Goal: Task Accomplishment & Management: Manage account settings

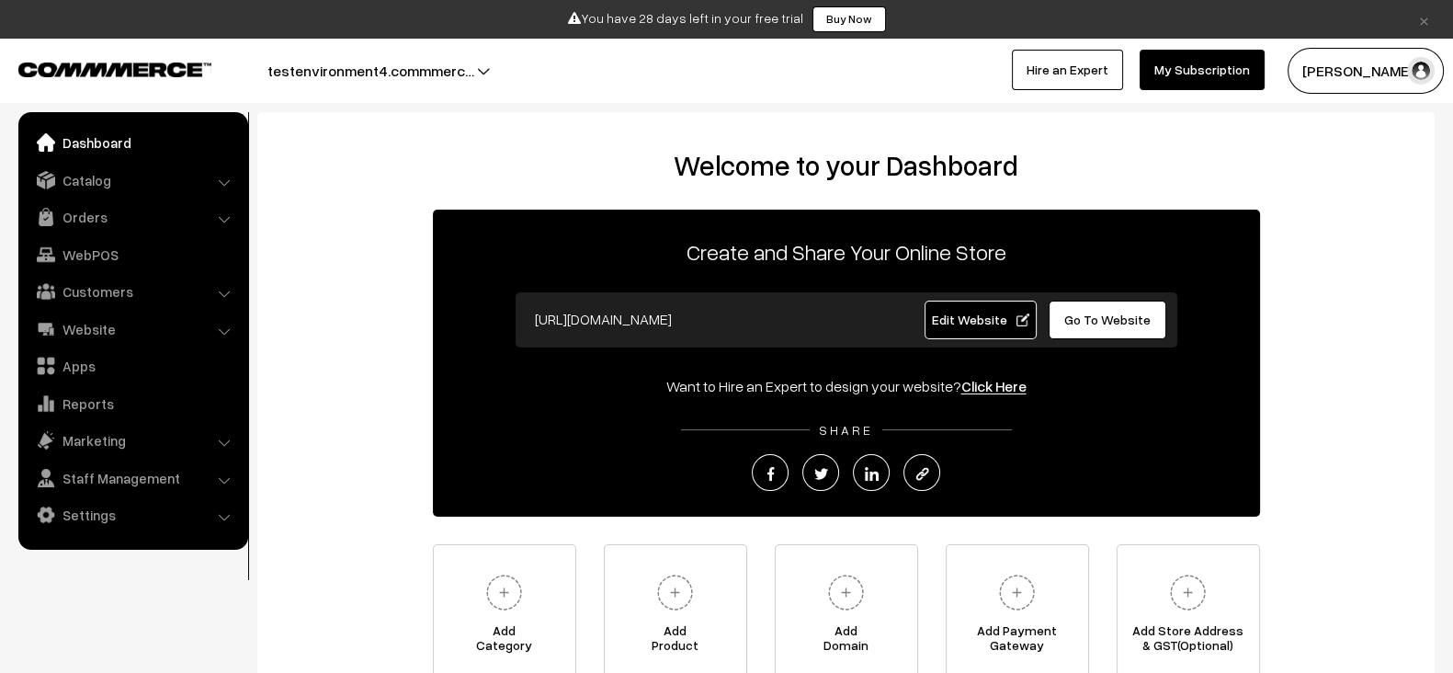
click at [936, 312] on span "Edit Website" at bounding box center [980, 320] width 98 height 16
click at [971, 317] on span "Edit Website" at bounding box center [980, 320] width 98 height 16
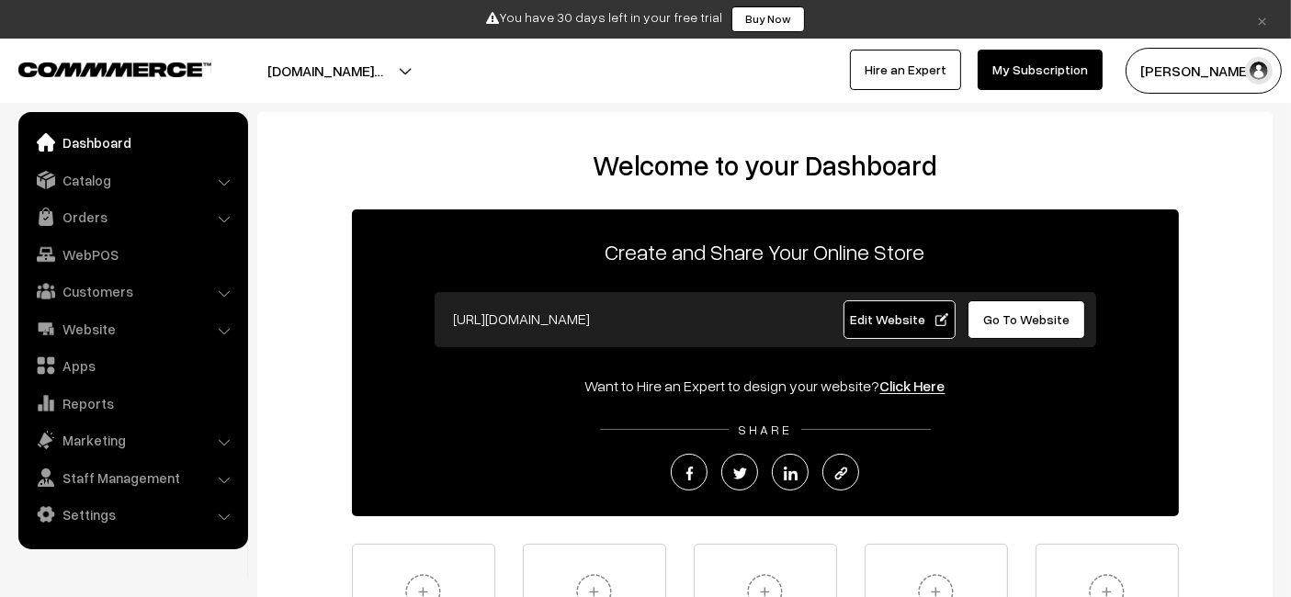
click at [856, 308] on link "Edit Website" at bounding box center [900, 320] width 112 height 39
click at [1246, 72] on img "button" at bounding box center [1259, 71] width 28 height 28
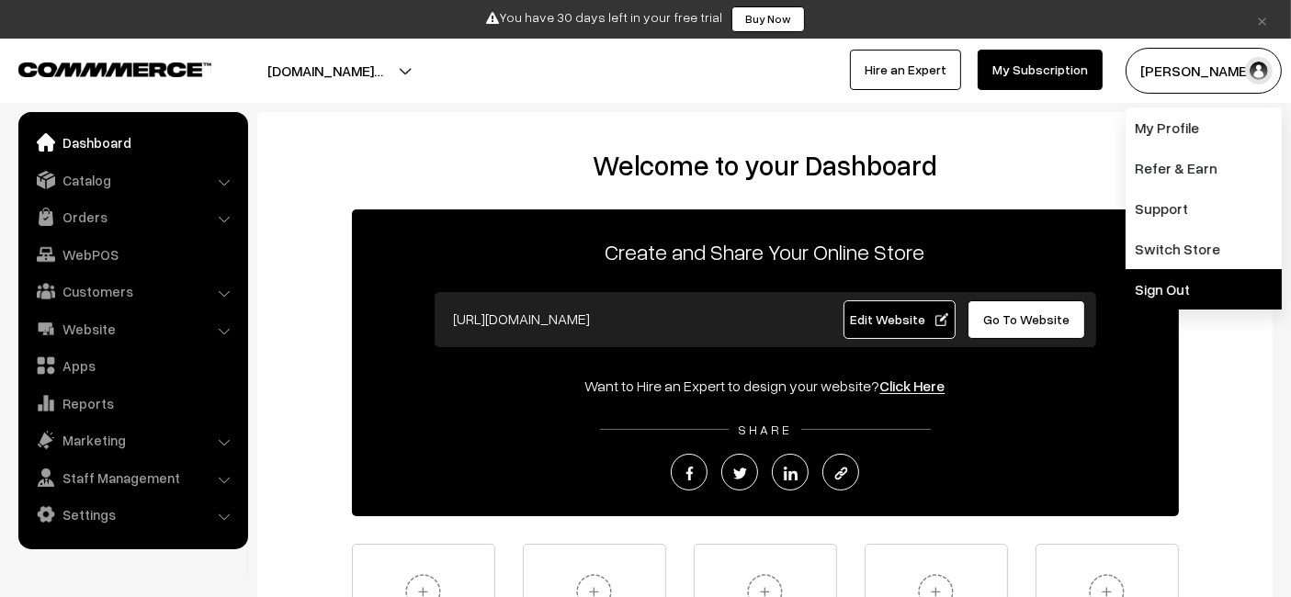
click at [1158, 285] on link "Sign Out" at bounding box center [1204, 289] width 156 height 40
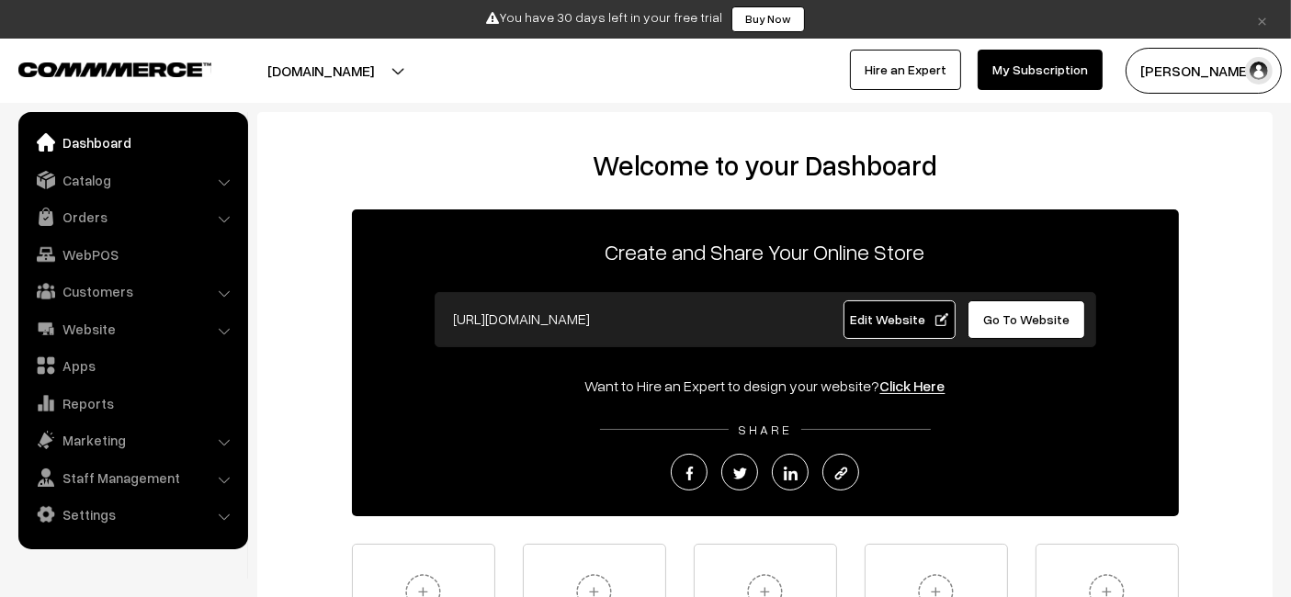
click at [864, 316] on span "Edit Website" at bounding box center [899, 320] width 98 height 16
click at [102, 211] on link "Orders" at bounding box center [132, 216] width 219 height 33
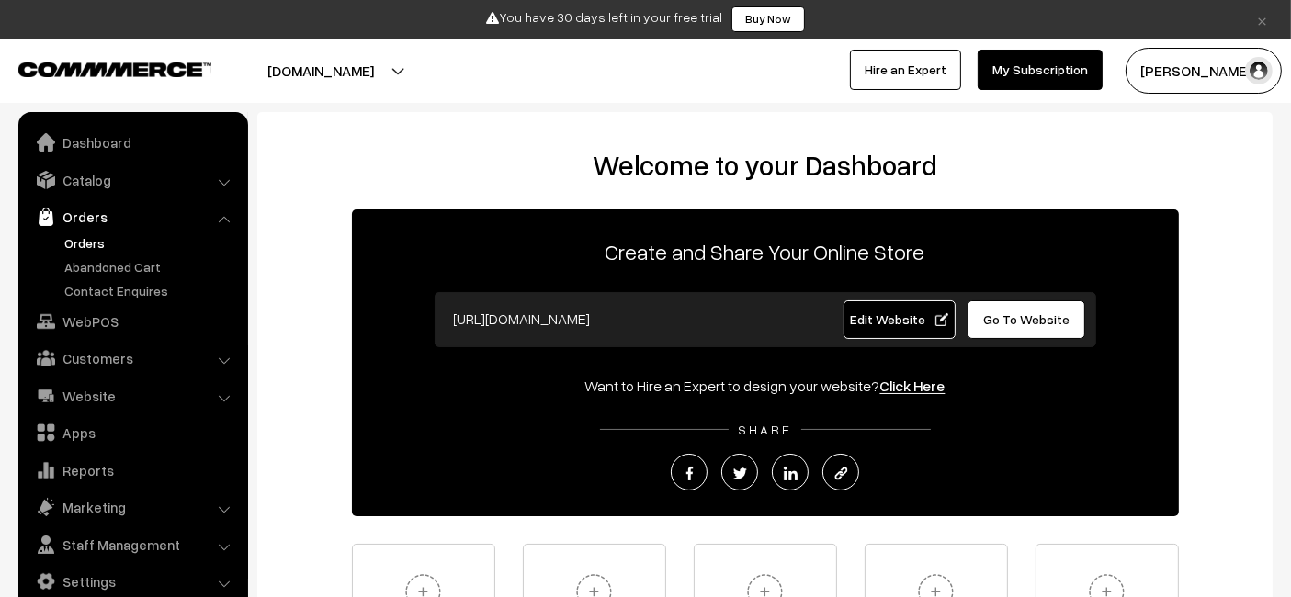
click at [118, 249] on link "Orders" at bounding box center [151, 242] width 182 height 19
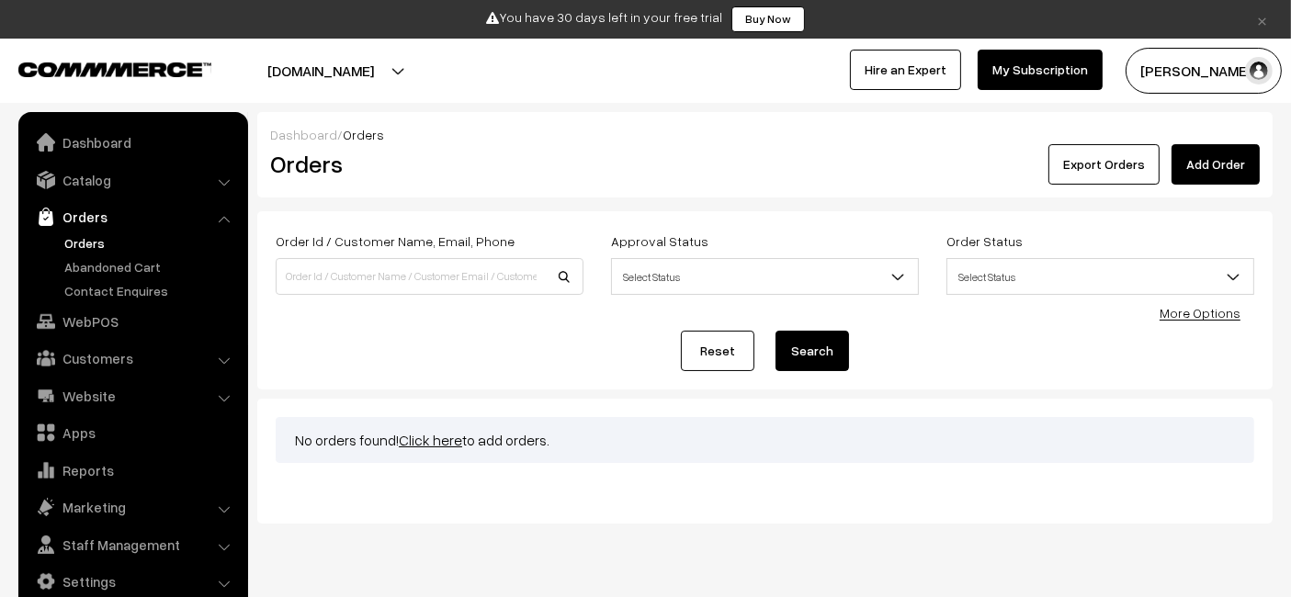
click at [1211, 156] on link "Add Order" at bounding box center [1216, 164] width 88 height 40
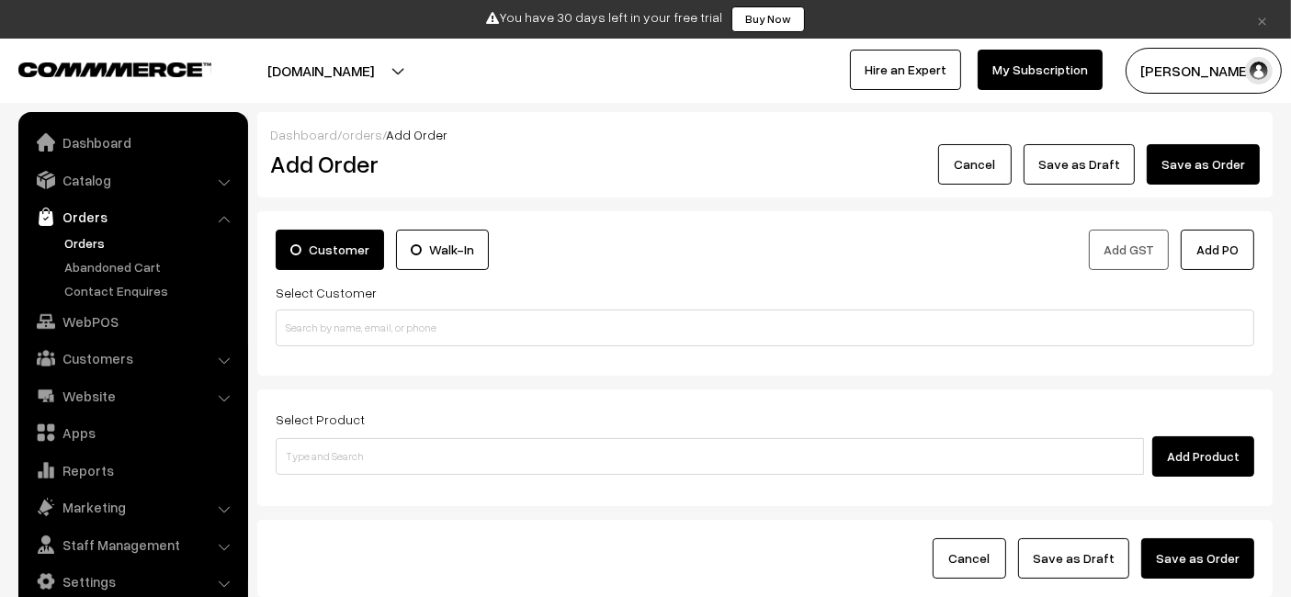
click at [398, 253] on label "Walk-In" at bounding box center [442, 250] width 93 height 40
click at [0, 0] on input "Walk-In" at bounding box center [0, 0] width 0 height 0
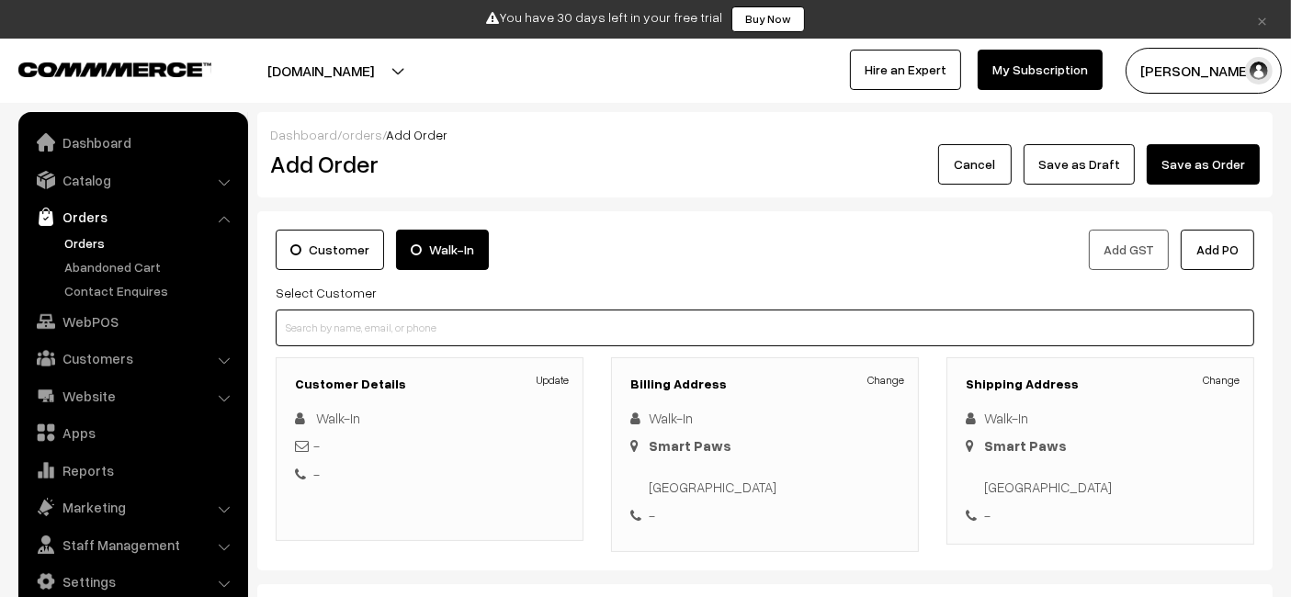
click at [491, 339] on input at bounding box center [765, 328] width 979 height 37
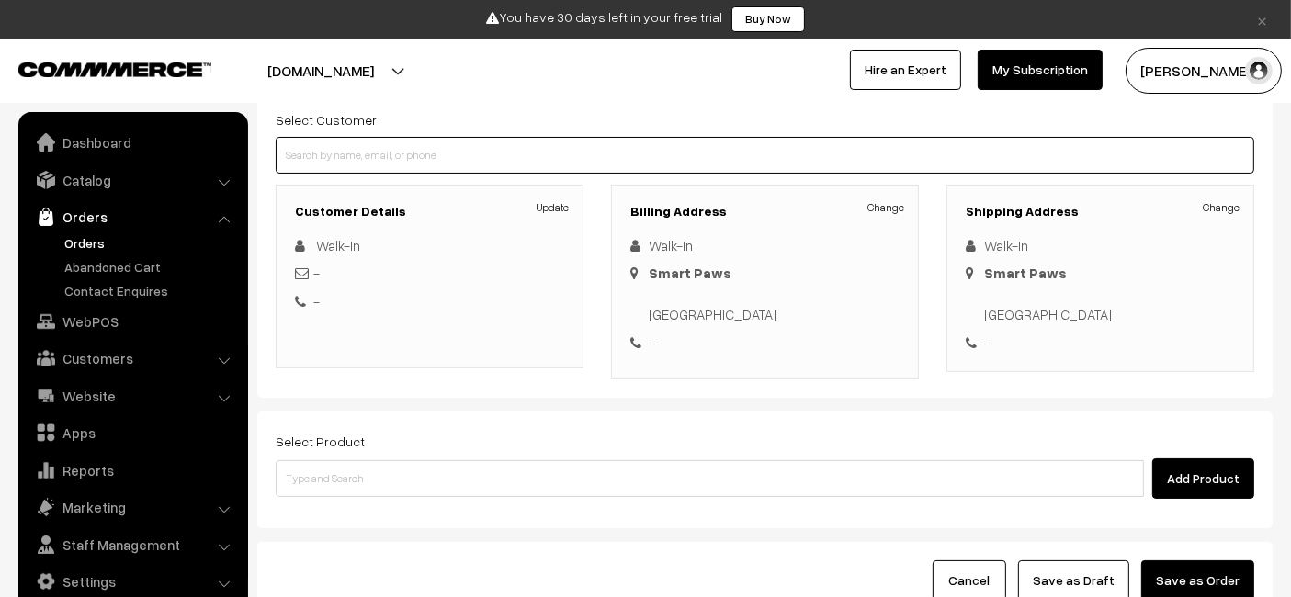
scroll to position [179, 0]
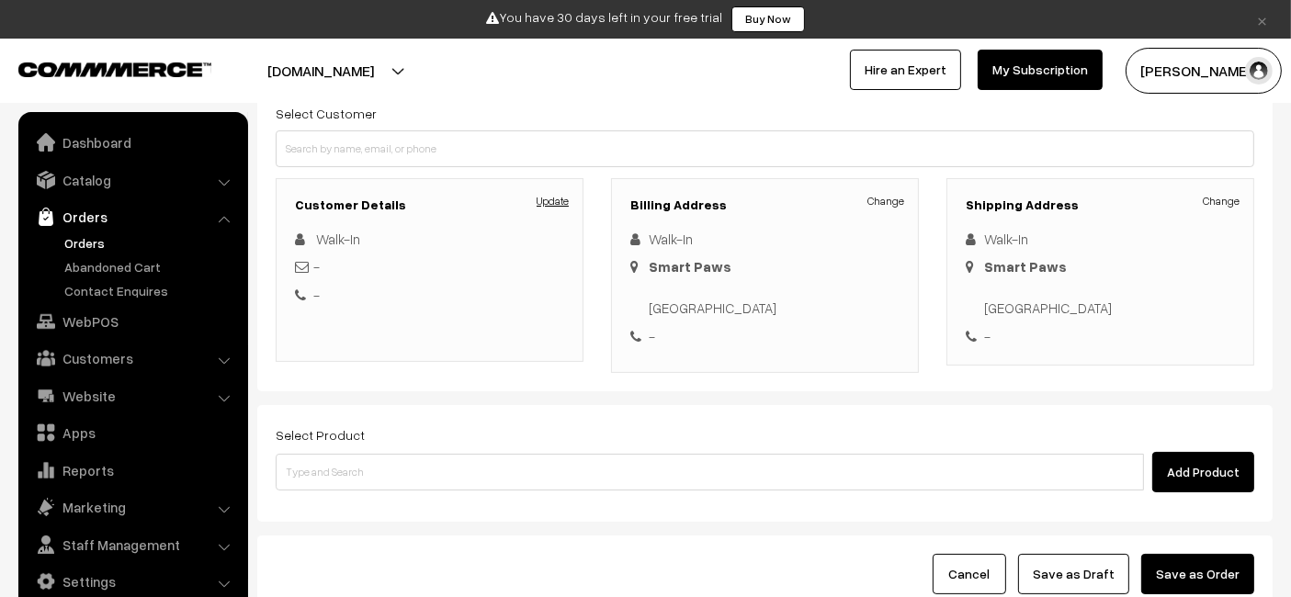
click at [559, 195] on link "Update" at bounding box center [553, 201] width 32 height 17
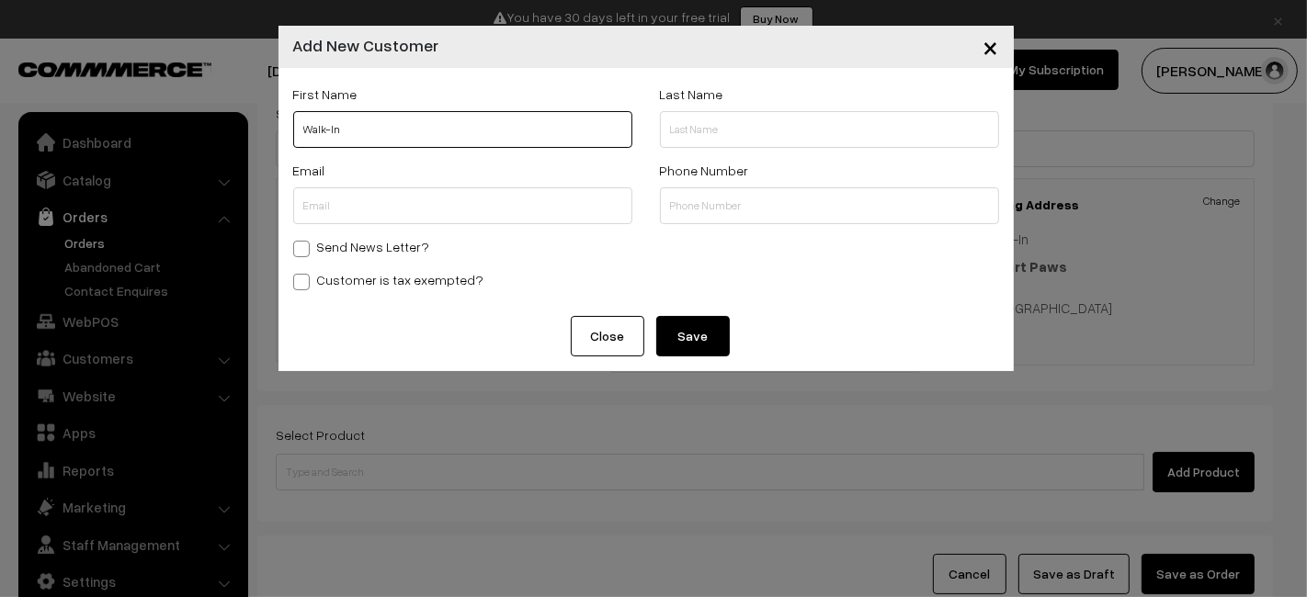
click at [454, 135] on input "Walk-In" at bounding box center [462, 129] width 339 height 37
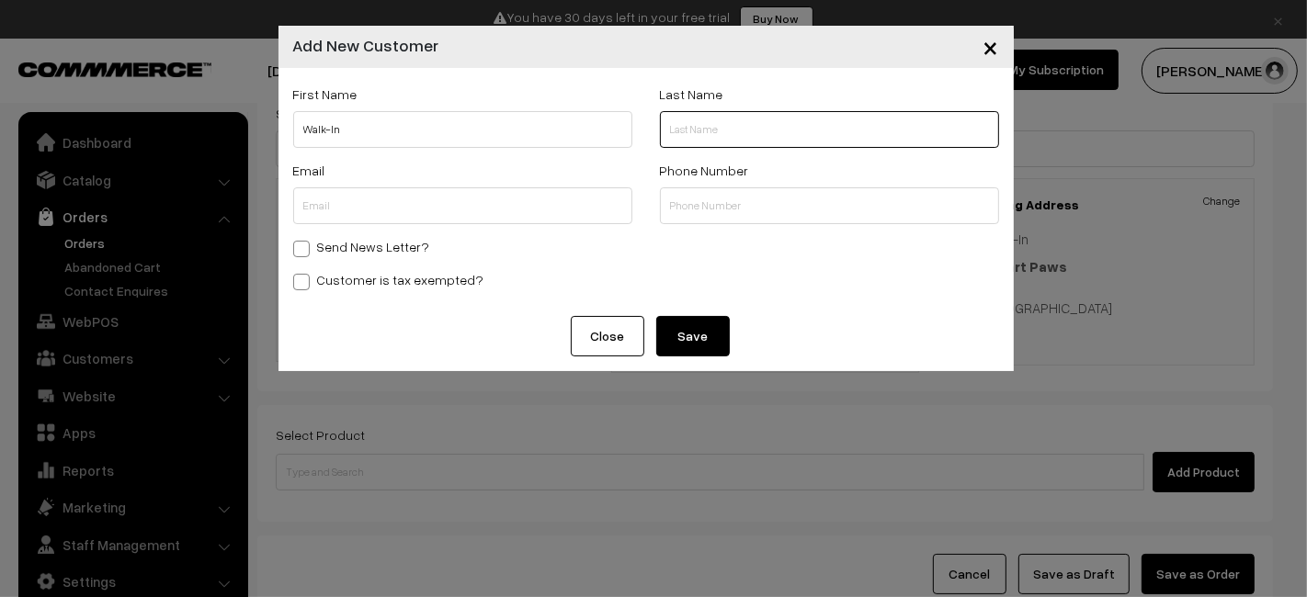
click at [714, 130] on input "text" at bounding box center [829, 129] width 339 height 37
type input "Test"
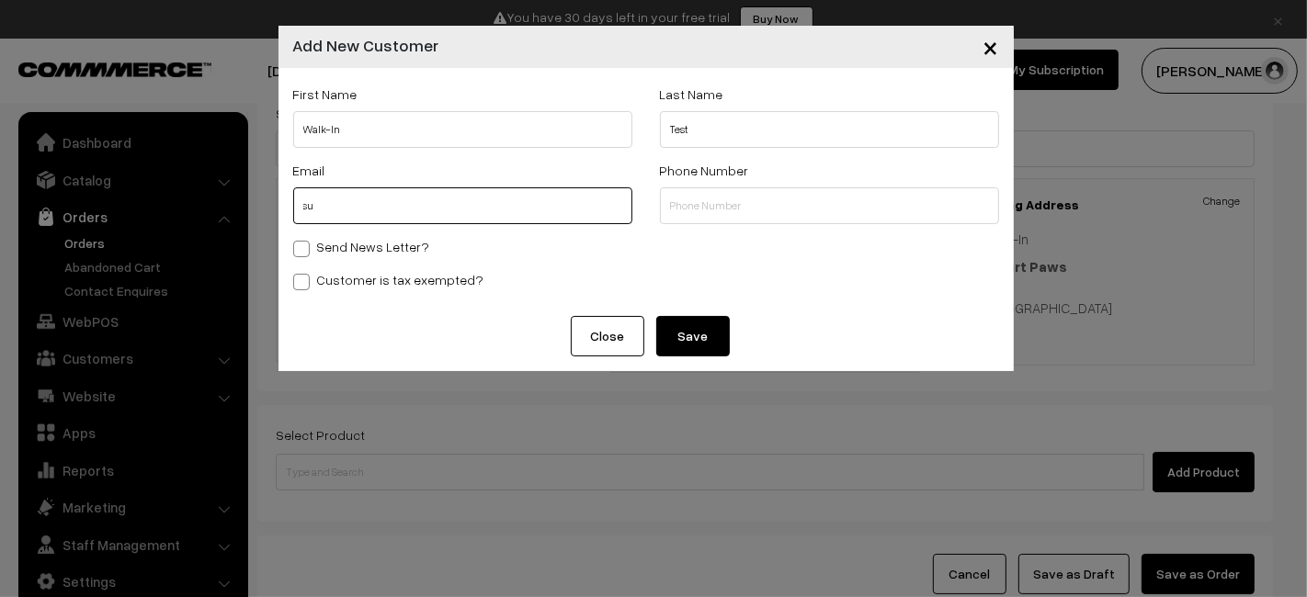
type input "s"
type input "walkintest@gmail.com"
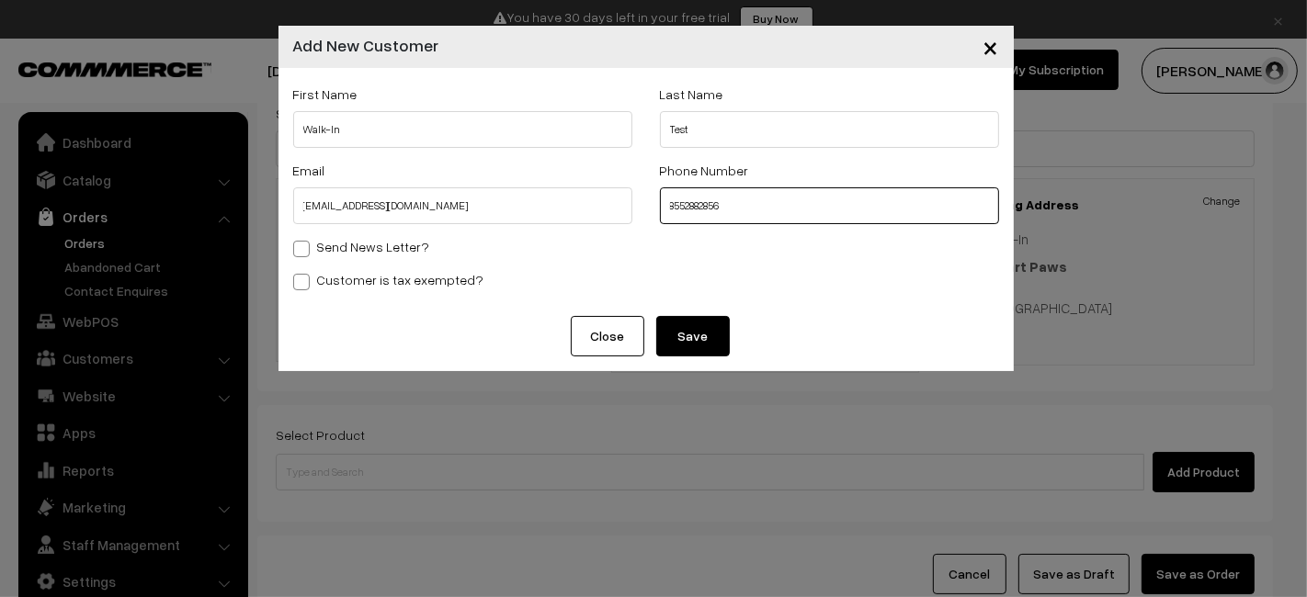
type input "8552882856"
click at [694, 329] on button "Save" at bounding box center [693, 336] width 74 height 40
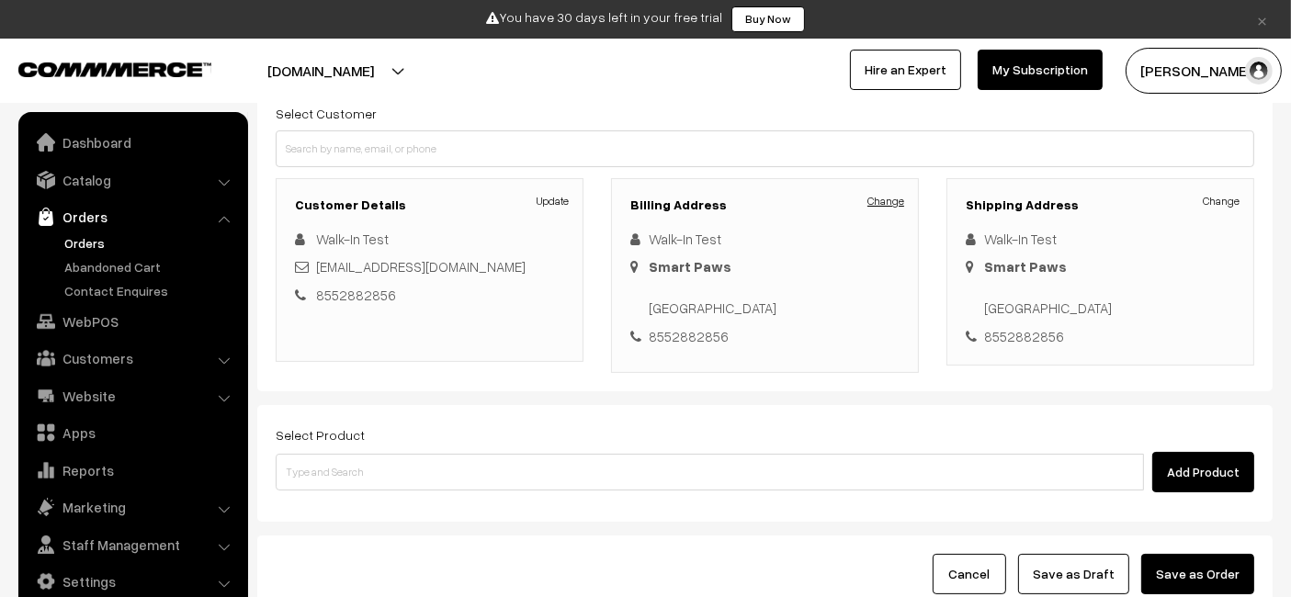
click at [894, 201] on link "Change" at bounding box center [886, 201] width 37 height 17
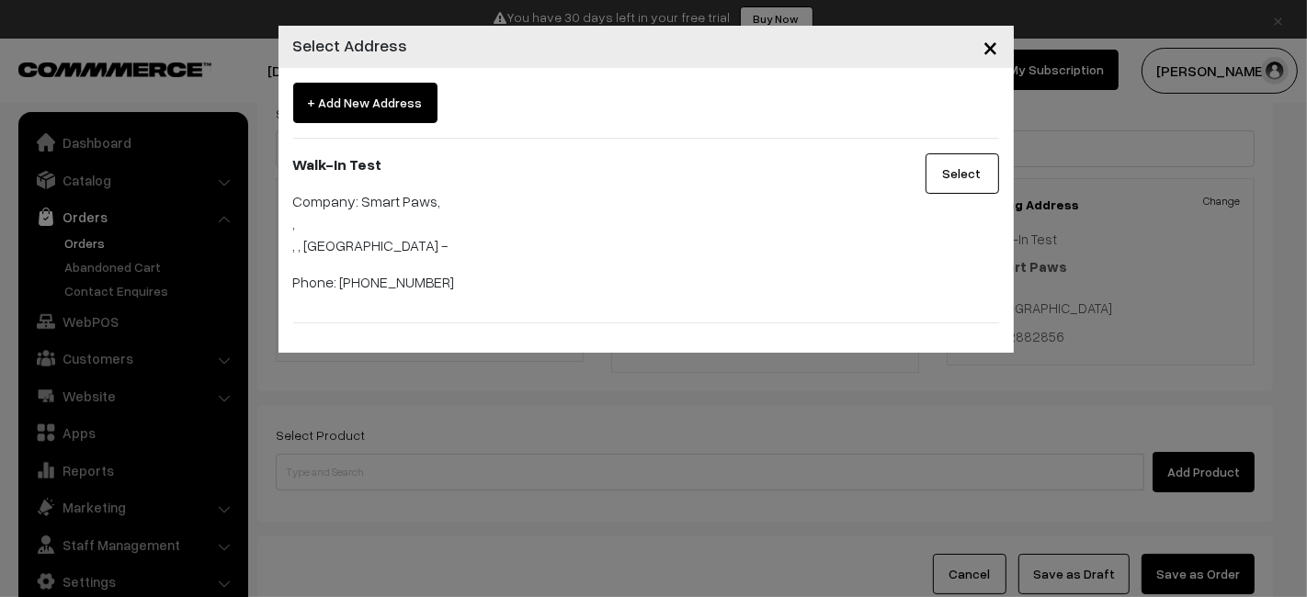
click at [364, 101] on span "+ Add New Address" at bounding box center [365, 103] width 144 height 40
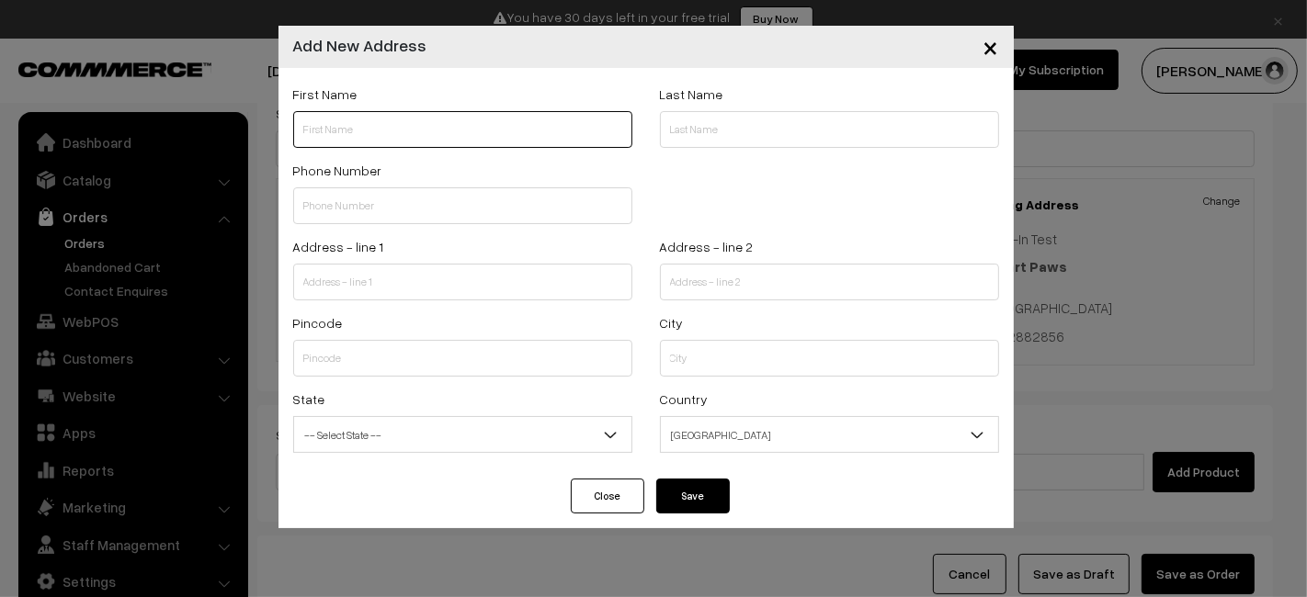
click at [436, 119] on input "text" at bounding box center [462, 129] width 339 height 37
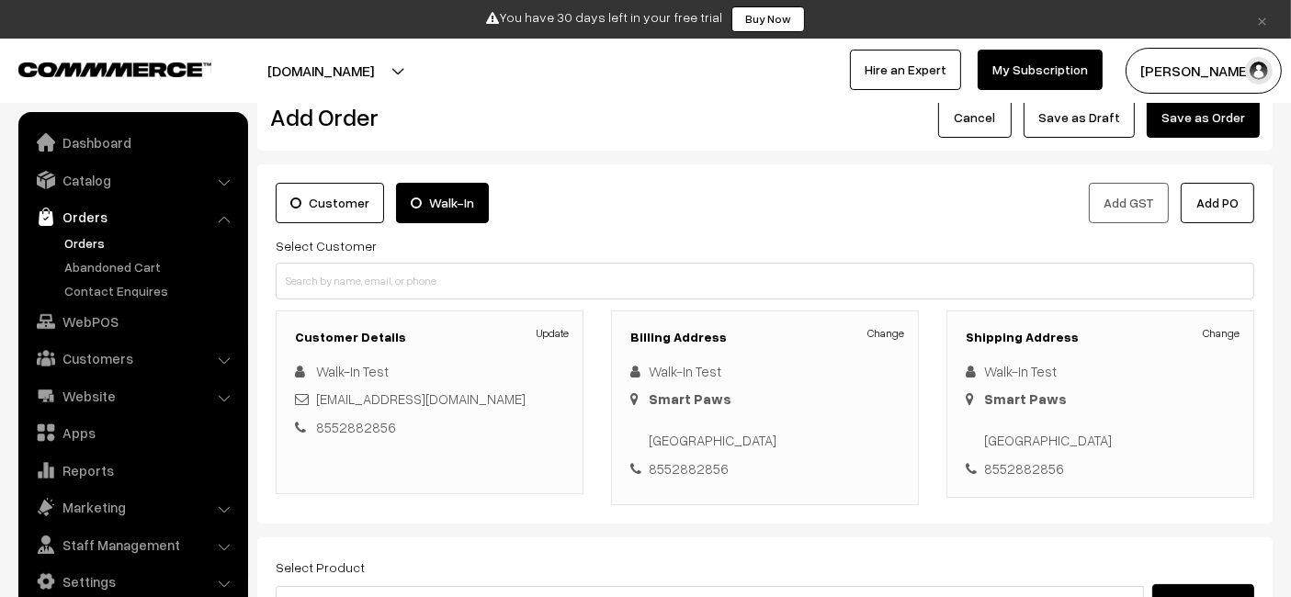
scroll to position [44, 0]
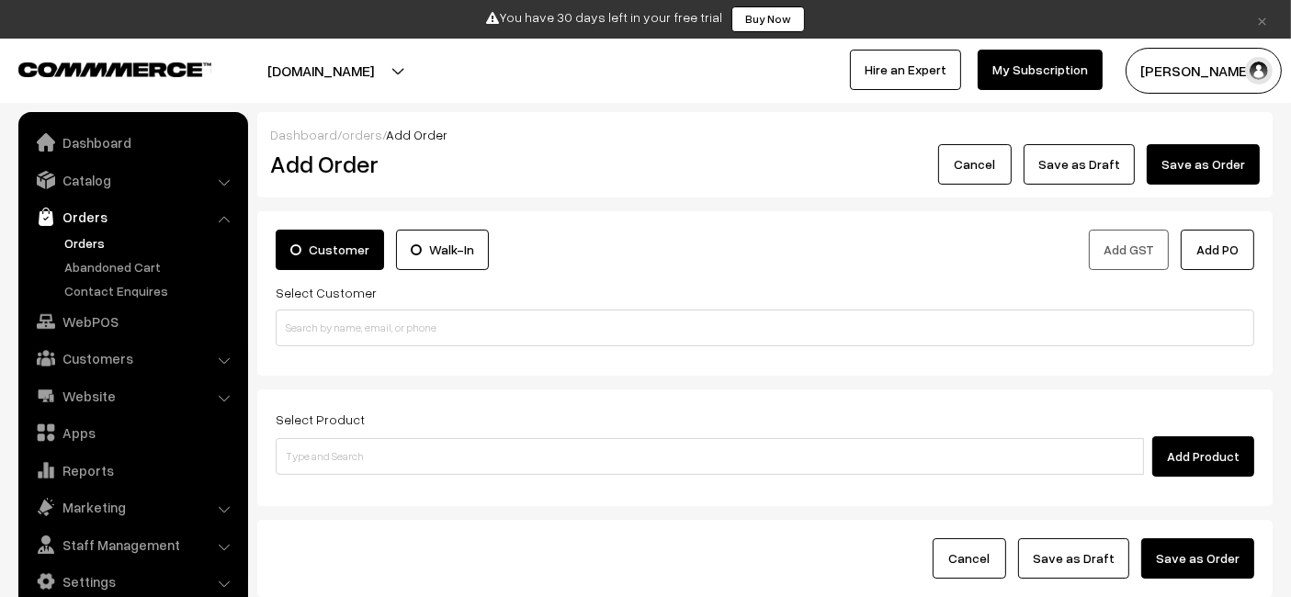
click at [1179, 63] on button "Madhan Raj" at bounding box center [1204, 71] width 156 height 46
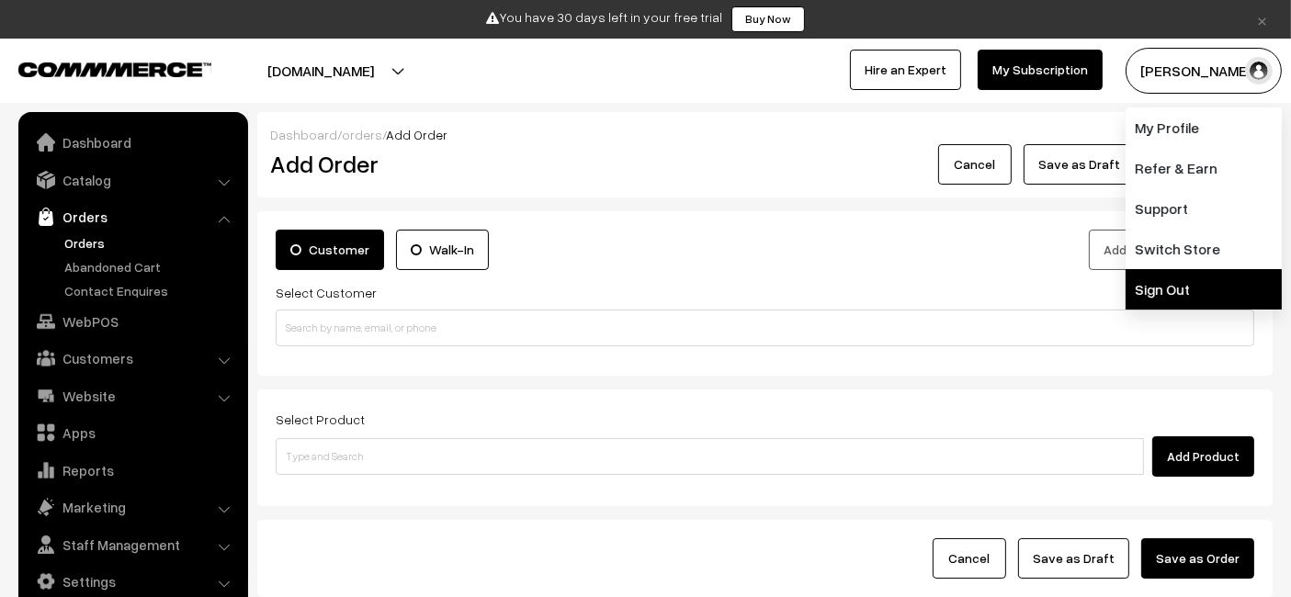
click at [1194, 295] on link "Sign Out" at bounding box center [1204, 289] width 156 height 40
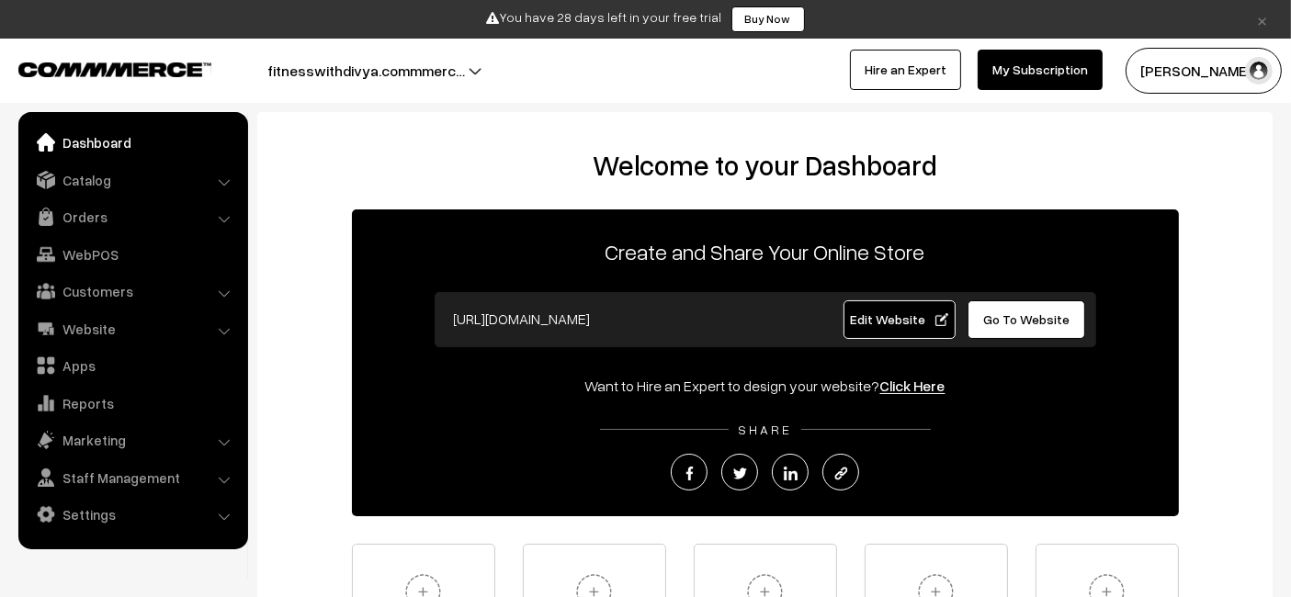
click at [886, 304] on link "Edit Website" at bounding box center [900, 320] width 112 height 39
click at [93, 261] on link "WebPOS" at bounding box center [132, 254] width 219 height 33
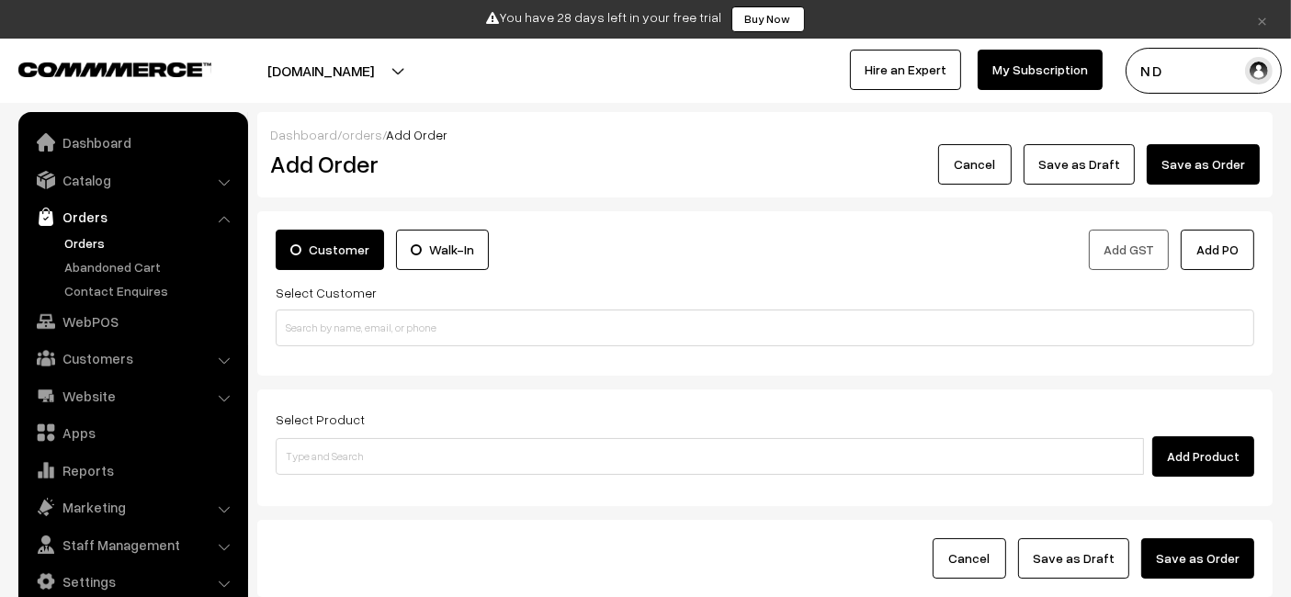
click at [443, 250] on label "Walk-In" at bounding box center [442, 250] width 93 height 40
click at [0, 0] on input "Walk-In" at bounding box center [0, 0] width 0 height 0
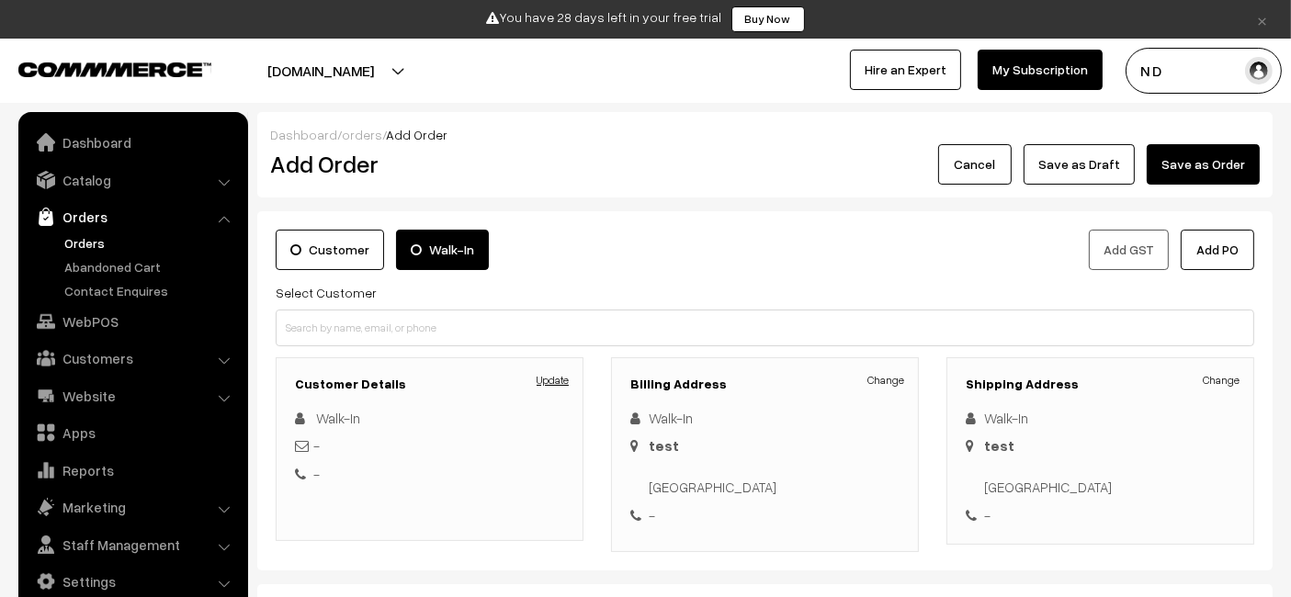
click at [562, 377] on link "Update" at bounding box center [553, 380] width 32 height 17
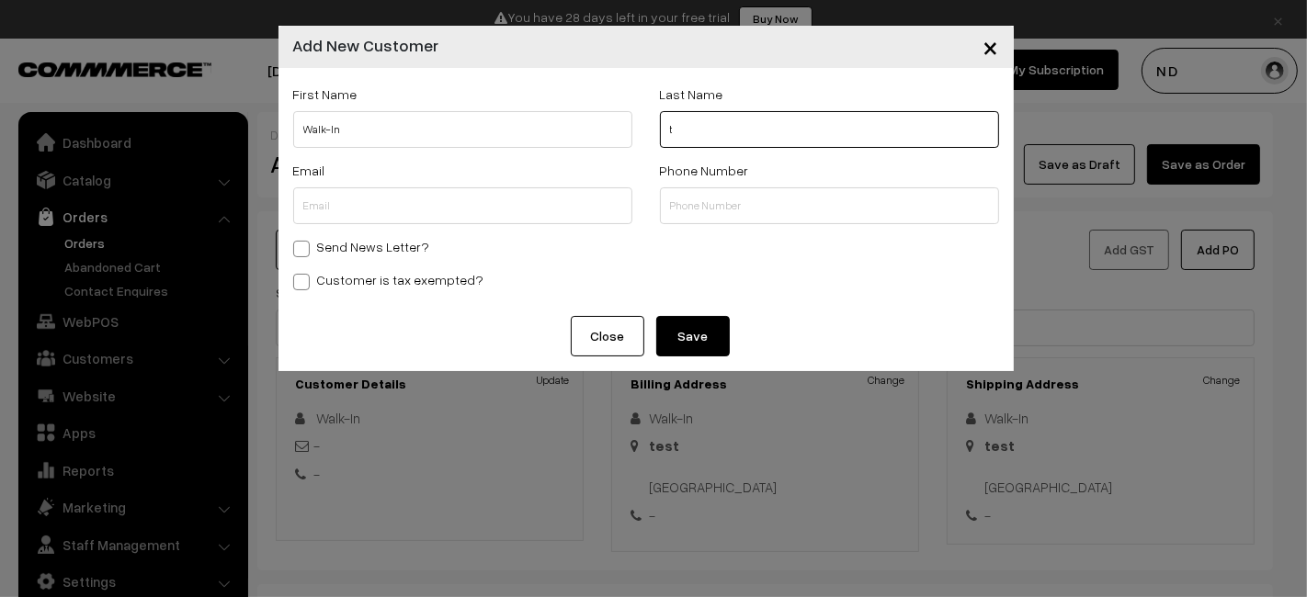
click at [787, 121] on input "t" at bounding box center [829, 129] width 339 height 37
type input "test"
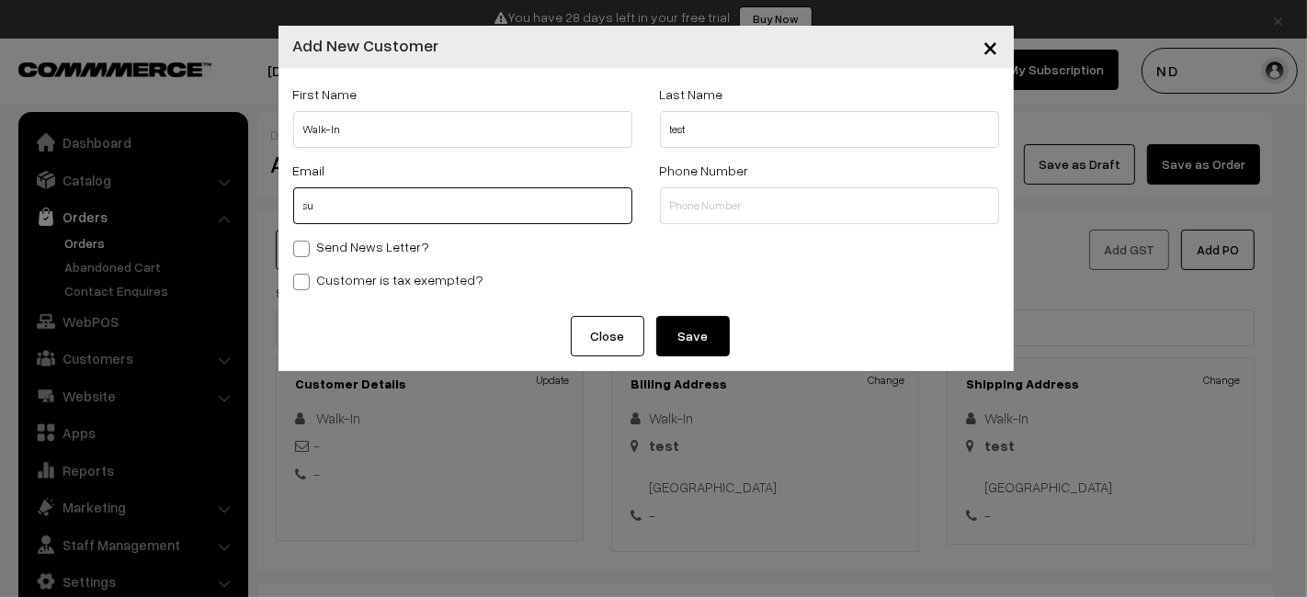
type input "s"
type input "walkin@gmail.com"
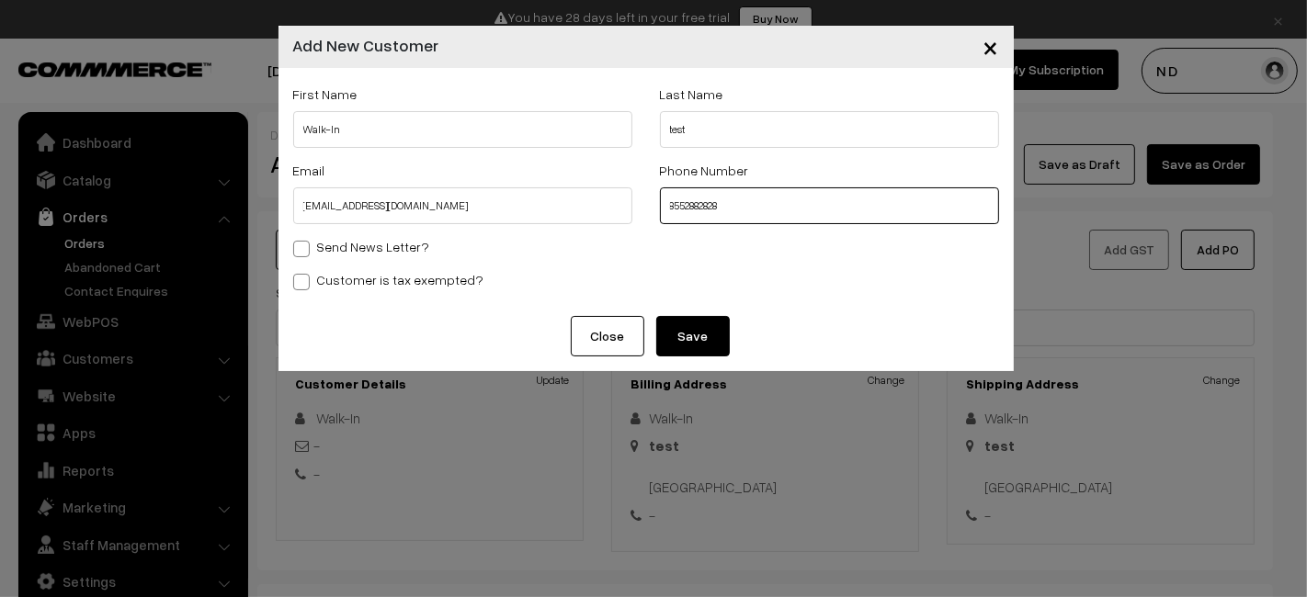
type input "8552882828"
click at [682, 326] on button "Save" at bounding box center [693, 336] width 74 height 40
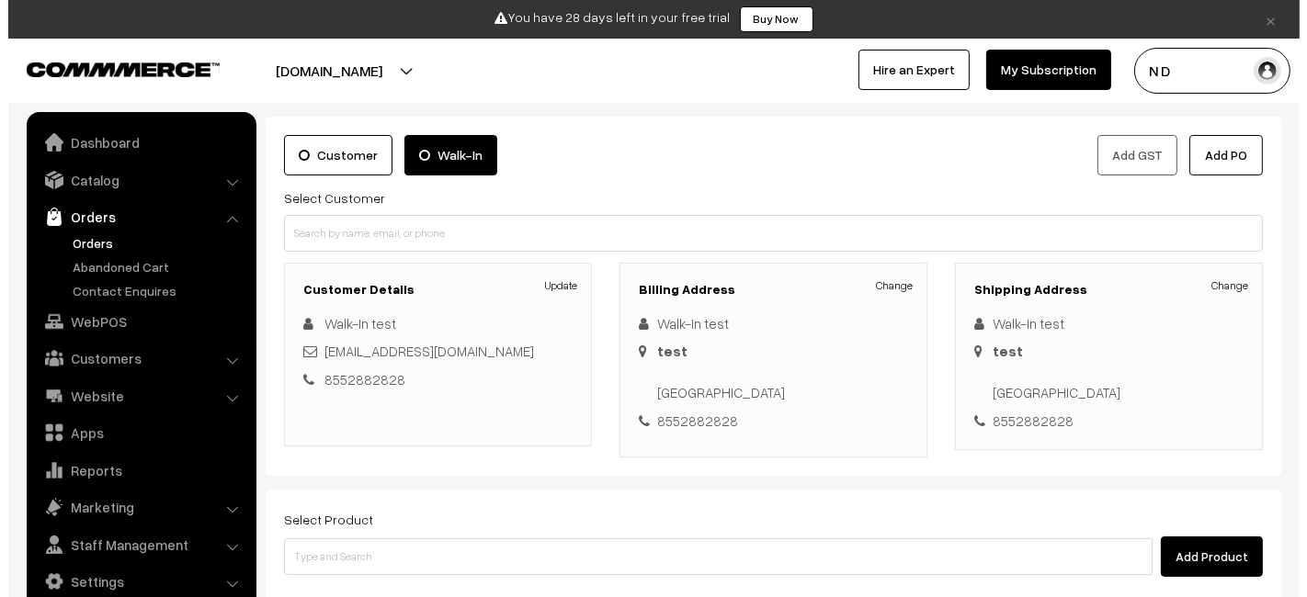
scroll to position [96, 0]
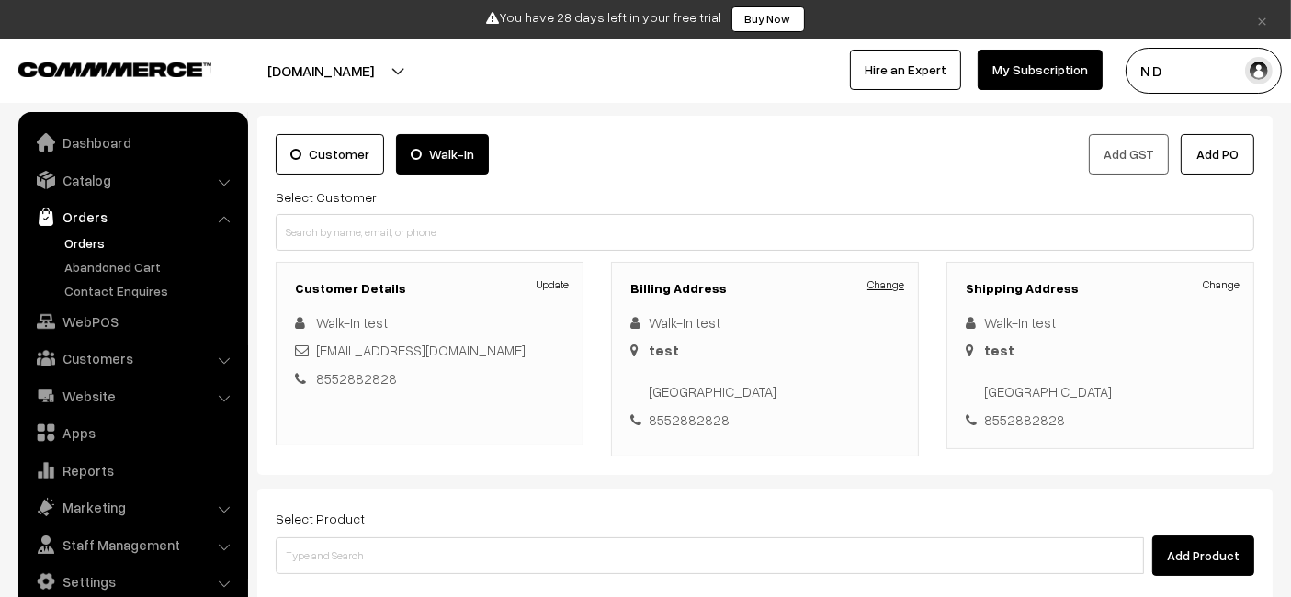
click at [891, 285] on link "Change" at bounding box center [886, 285] width 37 height 17
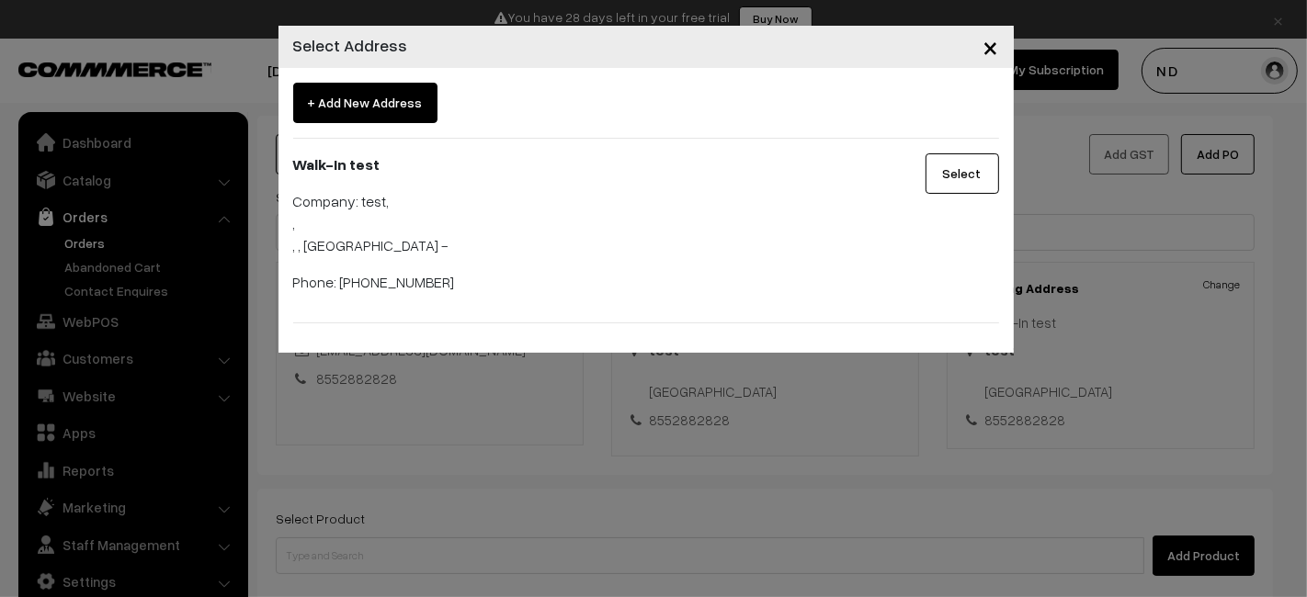
click at [404, 99] on span "+ Add New Address" at bounding box center [365, 103] width 144 height 40
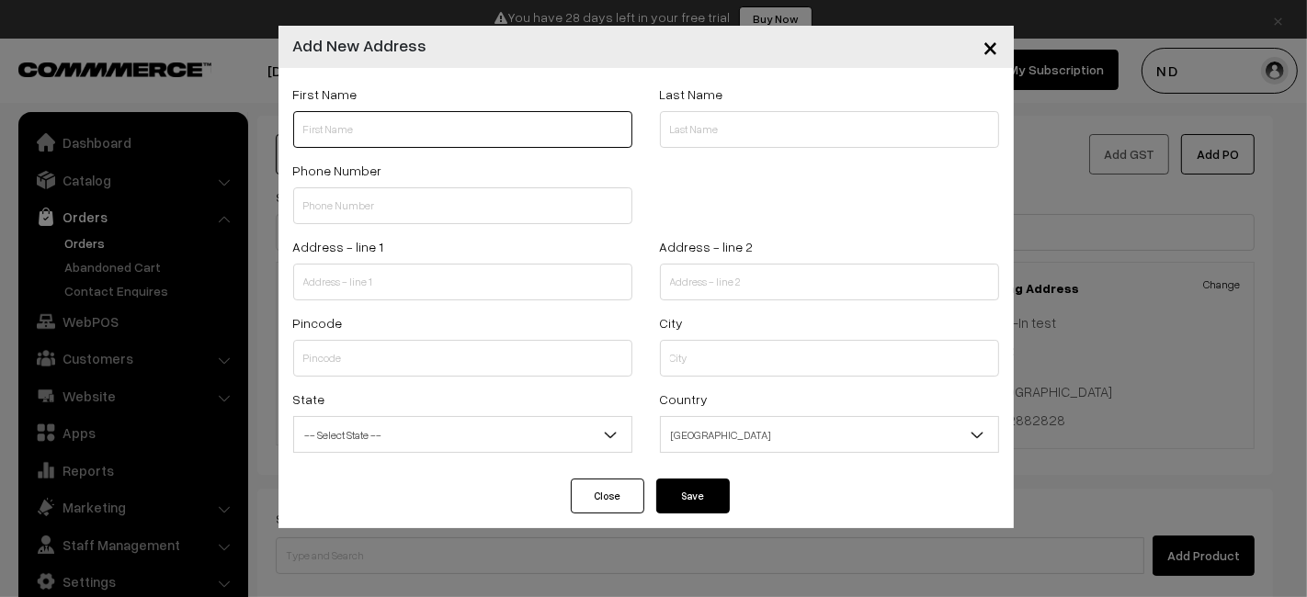
click at [450, 119] on input "text" at bounding box center [462, 129] width 339 height 37
type input "Waikin"
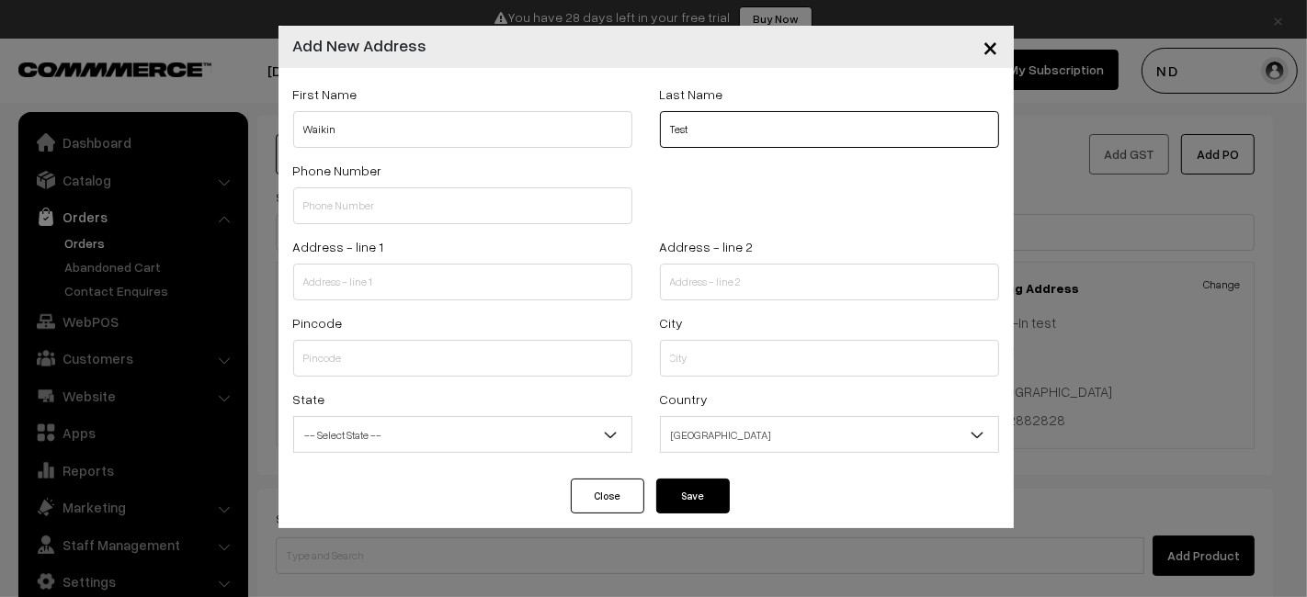
type input "Test"
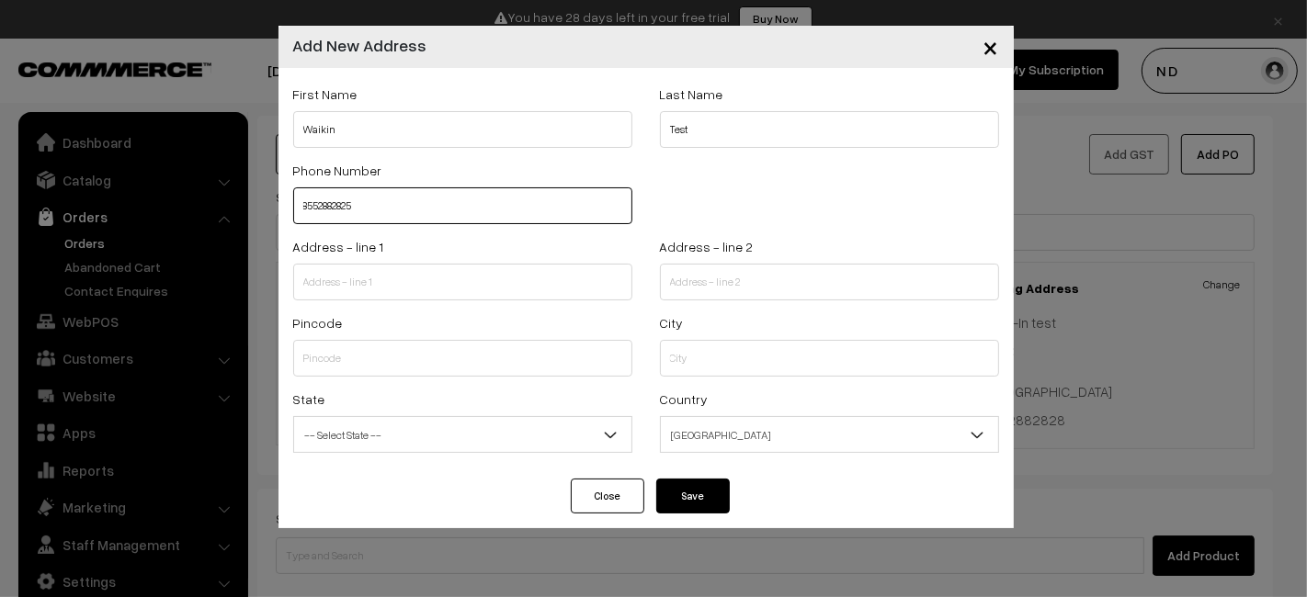
type input "8552882825"
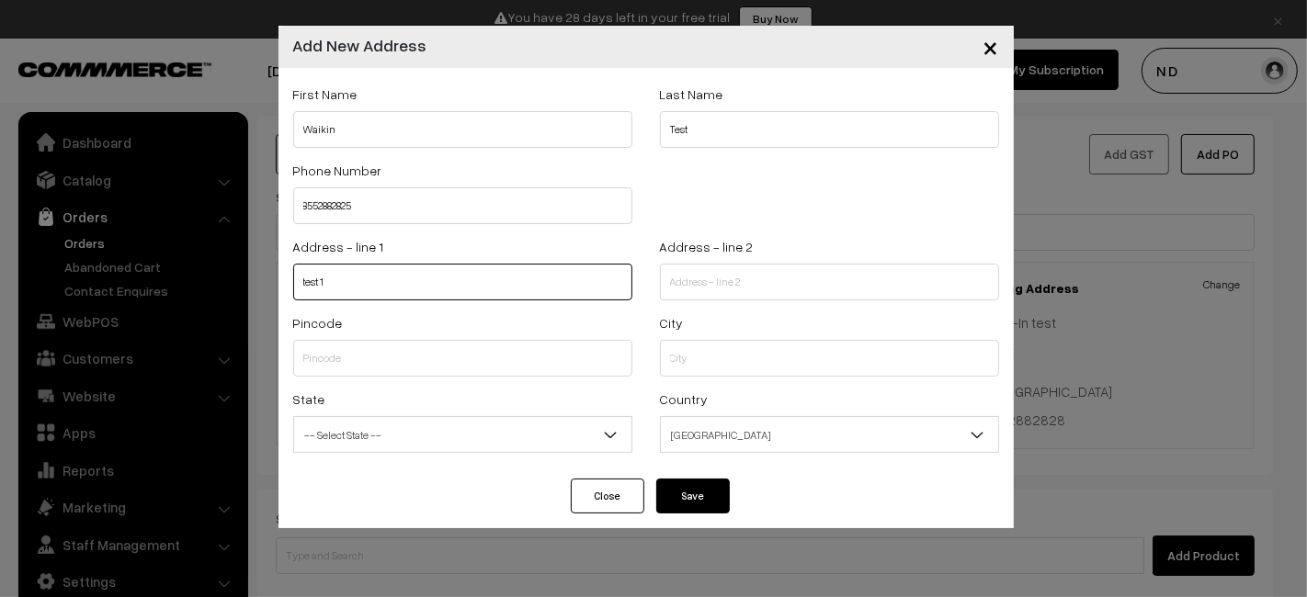
type input "test 1"
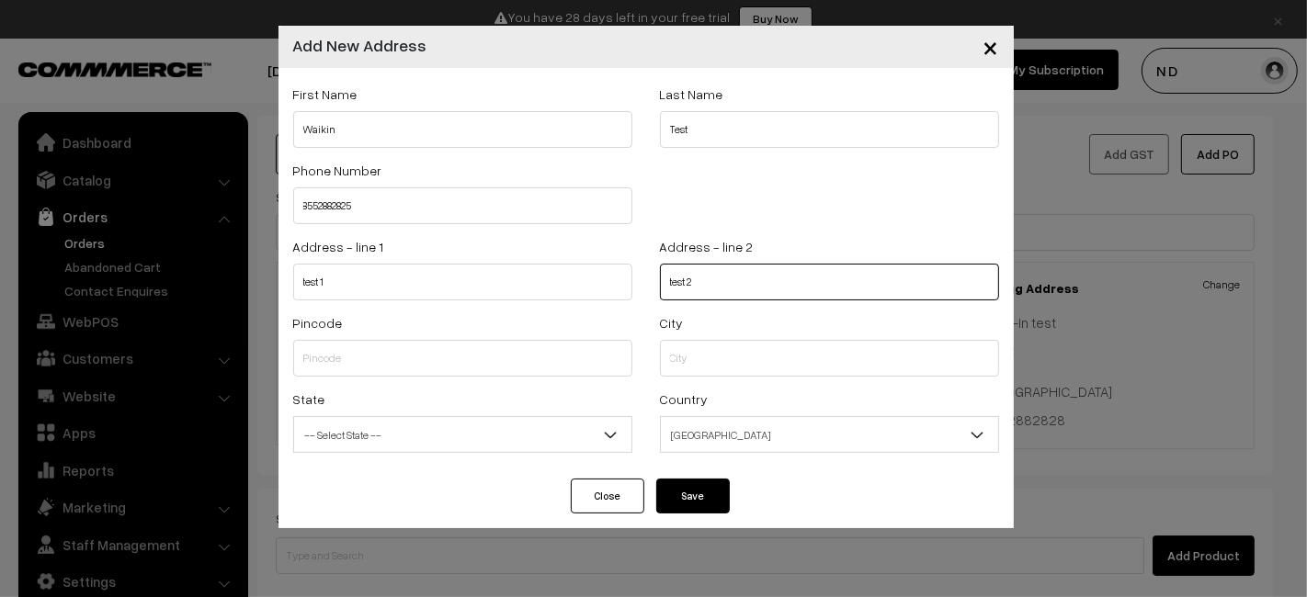
type input "test 2"
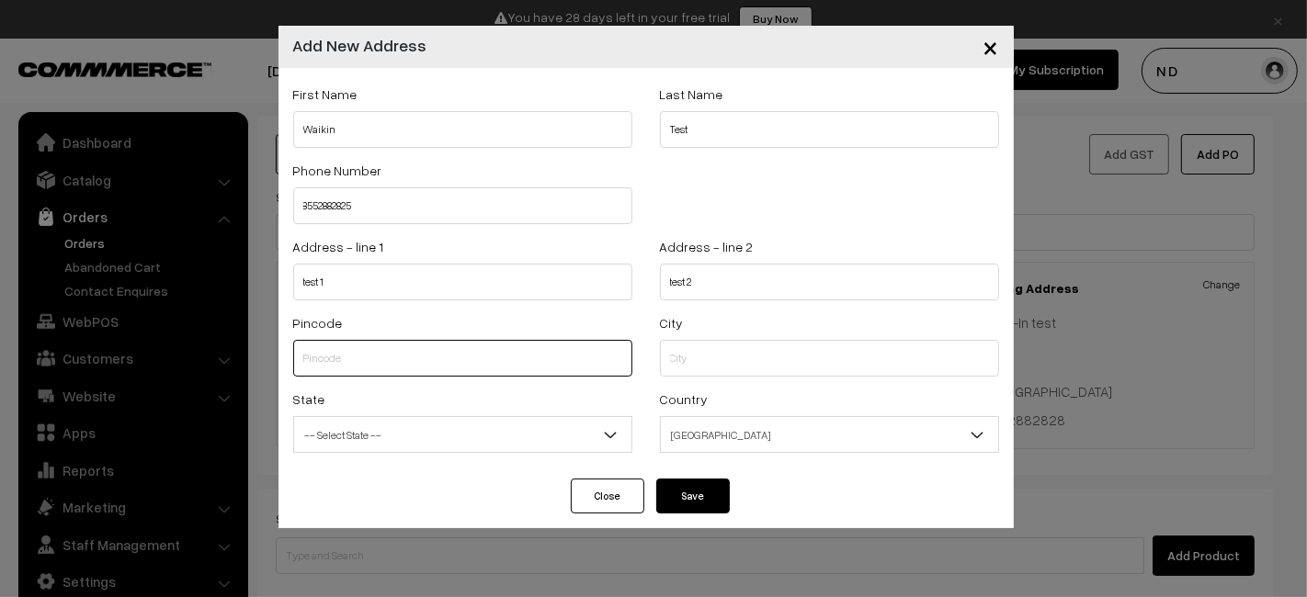
type input "4"
type input "560076"
select select "Karnataka"
type input "560076"
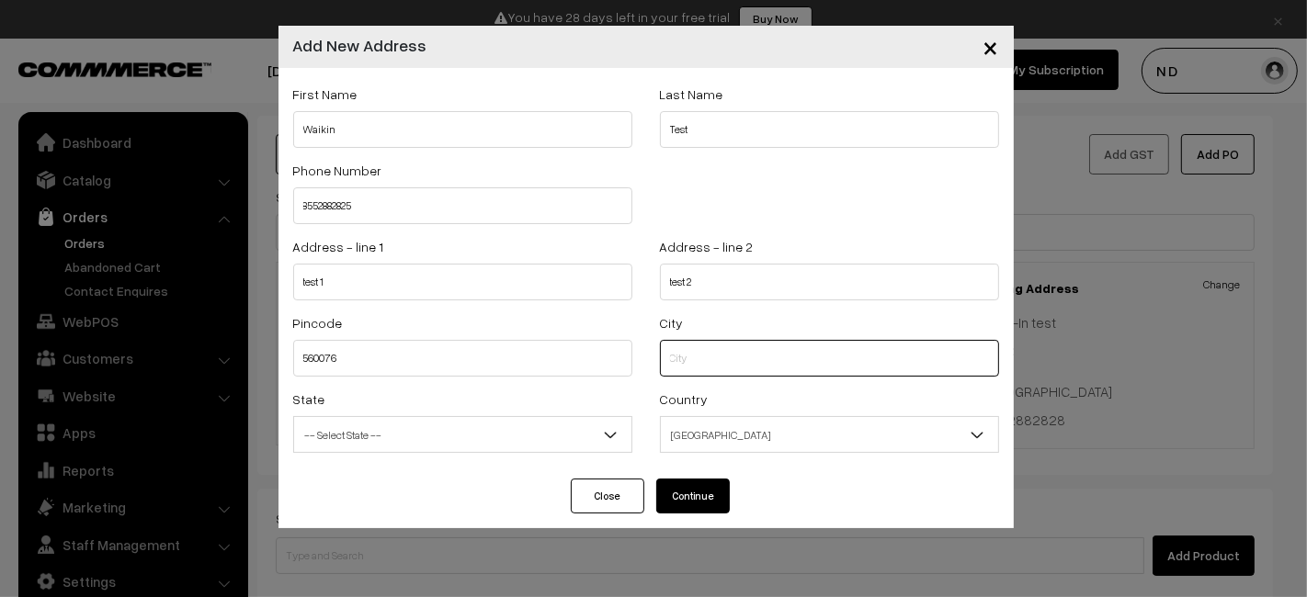
click at [692, 363] on input "text" at bounding box center [829, 358] width 339 height 37
type input "pune"
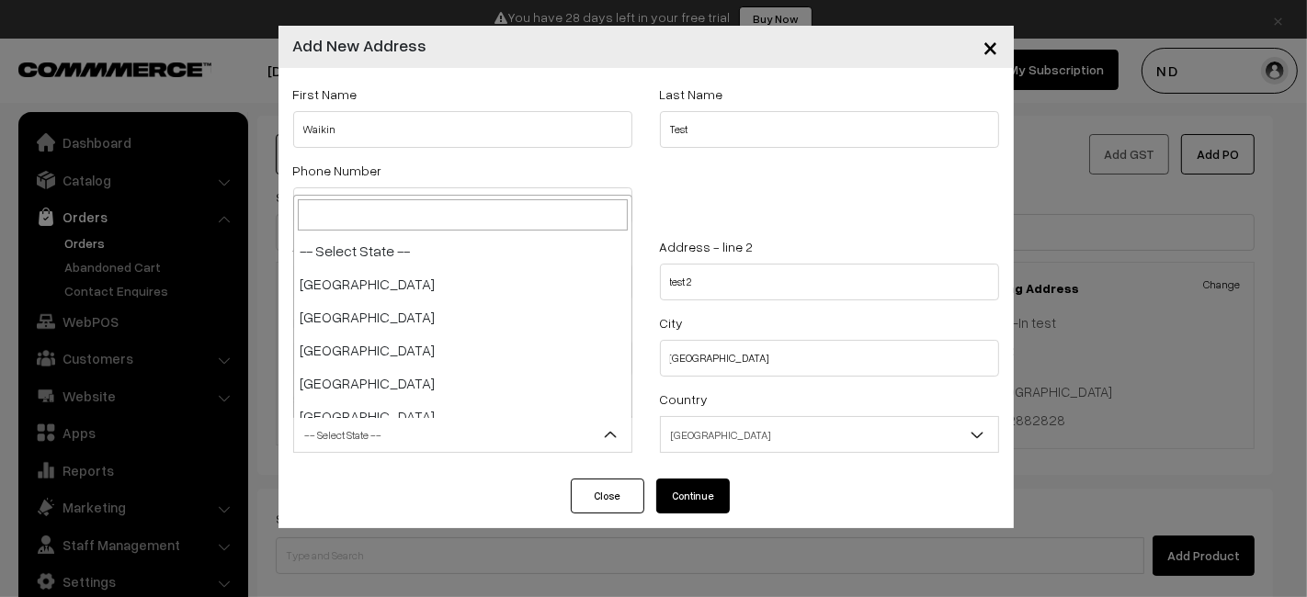
click at [540, 439] on span "-- Select State --" at bounding box center [462, 435] width 337 height 32
click at [490, 446] on span "-- Select State --" at bounding box center [462, 435] width 337 height 32
click at [528, 449] on span "Jharkhand" at bounding box center [462, 435] width 337 height 32
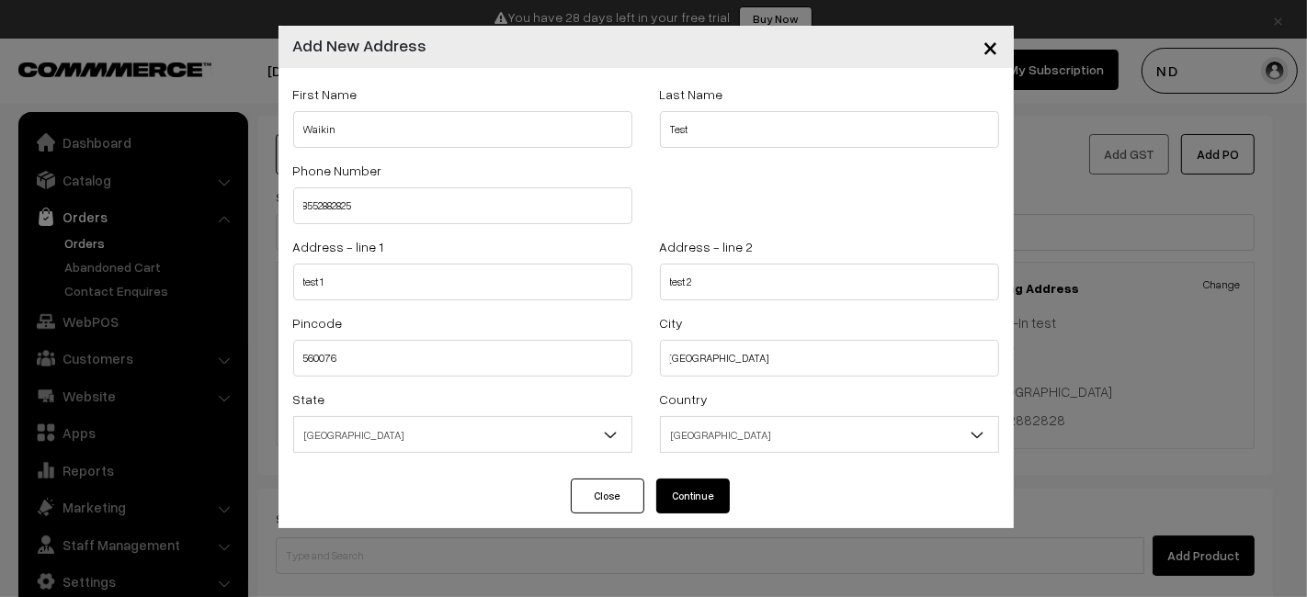
click at [465, 446] on span "Karnataka" at bounding box center [462, 435] width 337 height 32
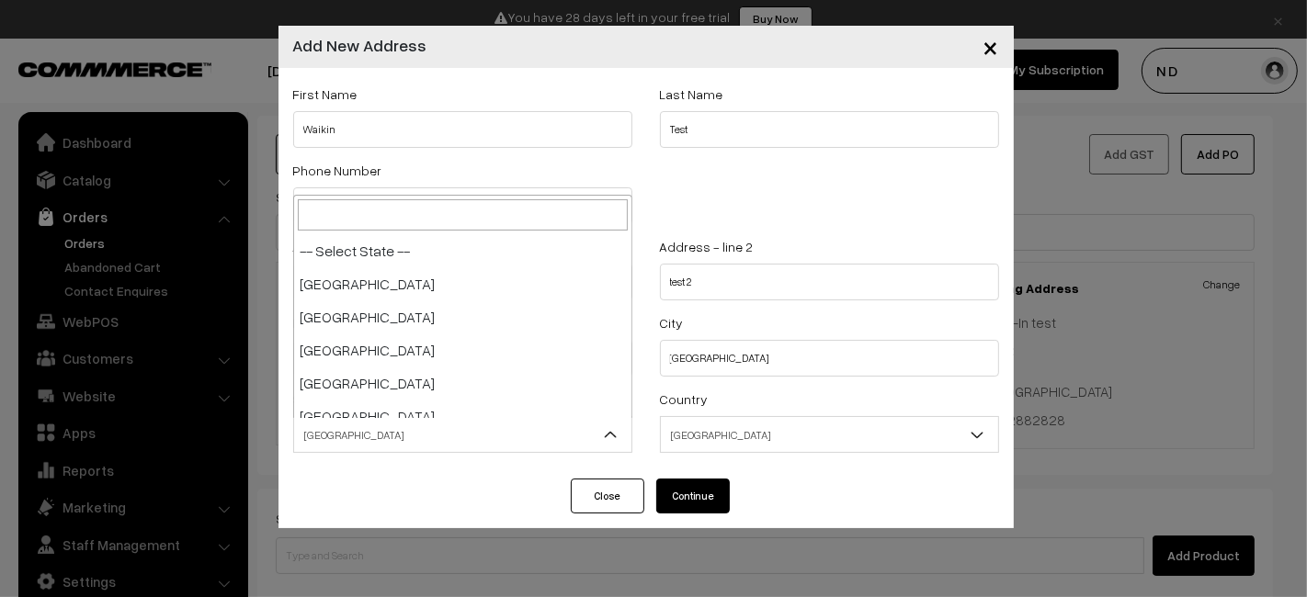
scroll to position [496, 0]
click at [446, 441] on span "Jharkhand" at bounding box center [462, 435] width 337 height 32
click at [416, 445] on span "Karnataka" at bounding box center [462, 435] width 337 height 32
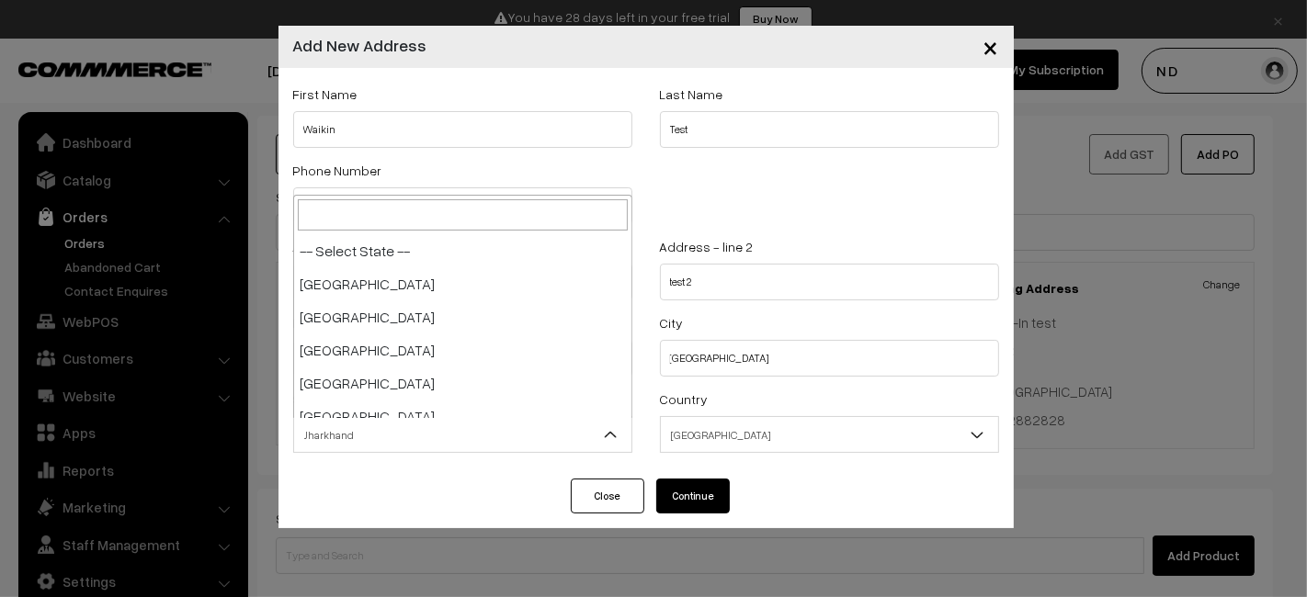
click at [418, 430] on span "Jharkhand" at bounding box center [462, 435] width 337 height 32
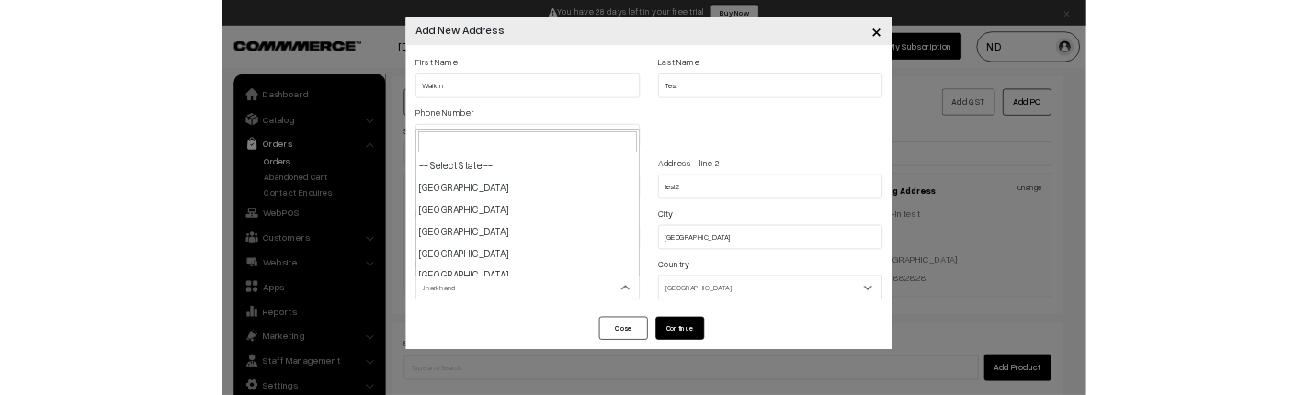
scroll to position [462, 0]
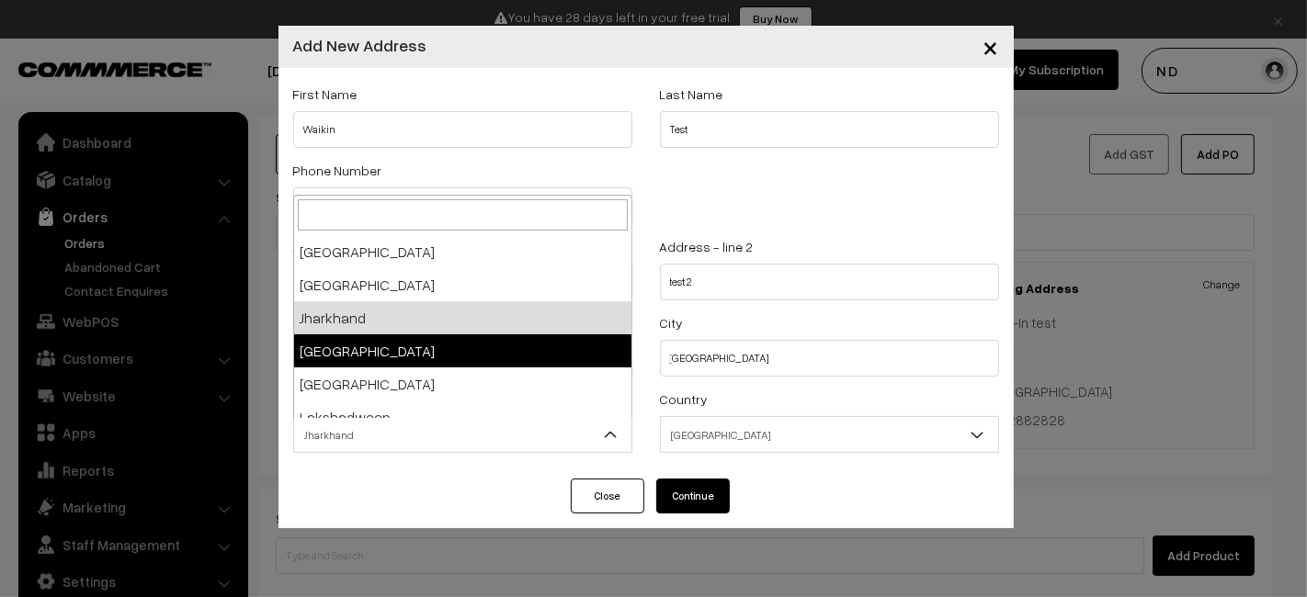
select select "Karnataka"
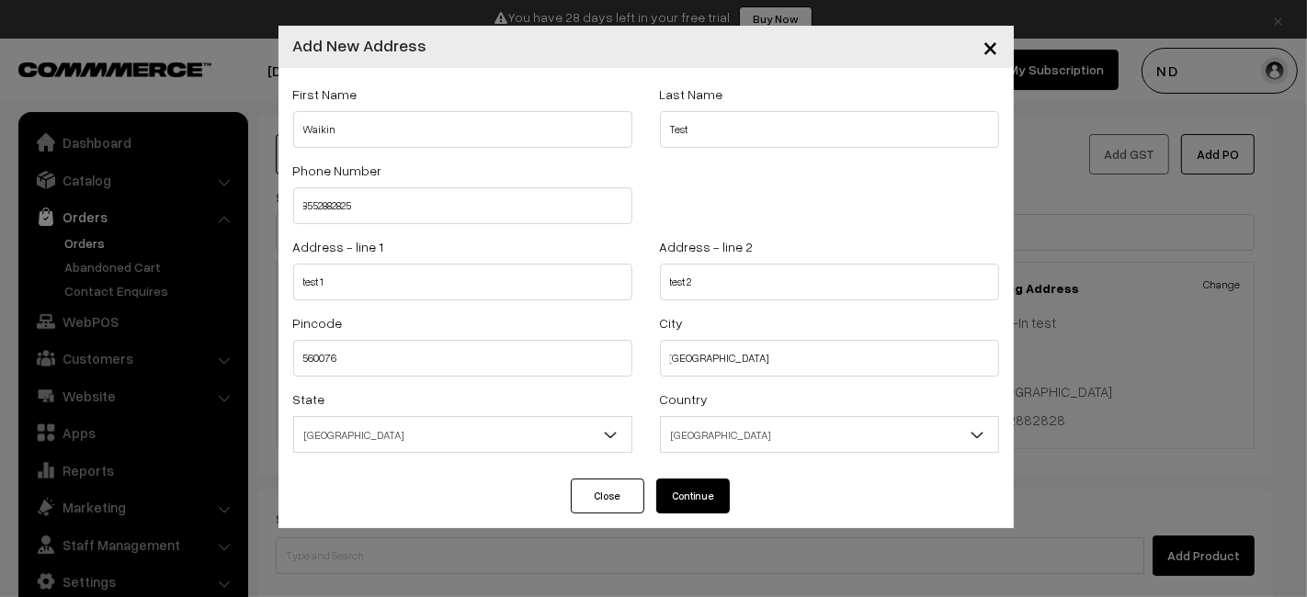
click at [403, 505] on div "Close Continue" at bounding box center [645, 504] width 735 height 50
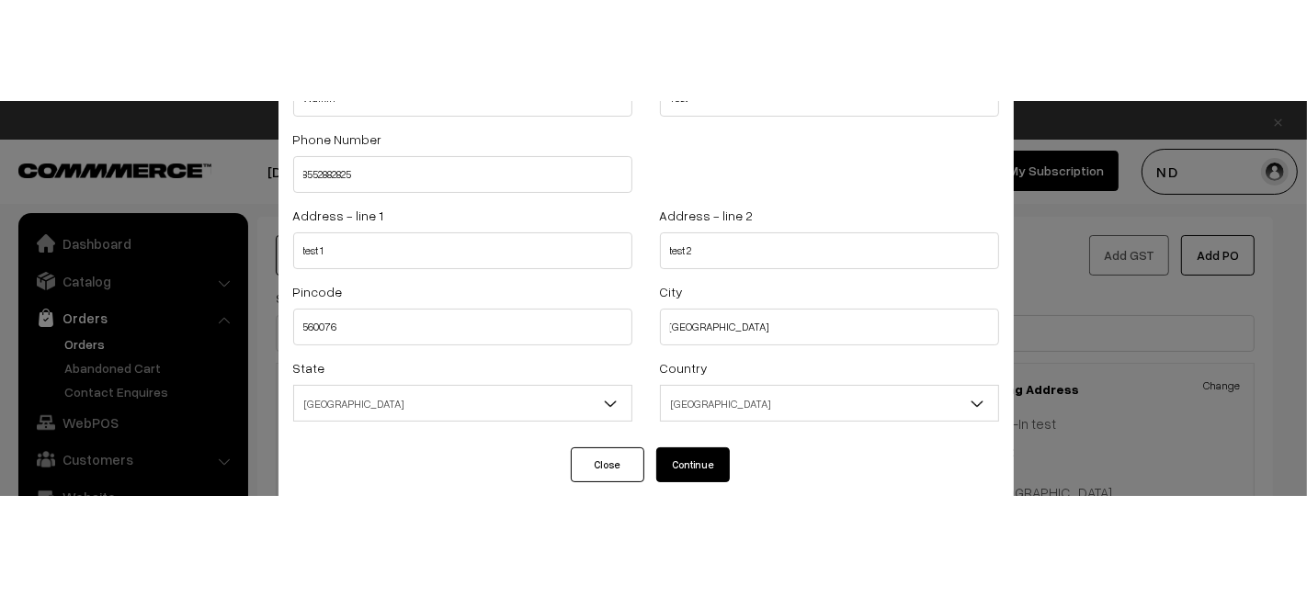
scroll to position [133, 0]
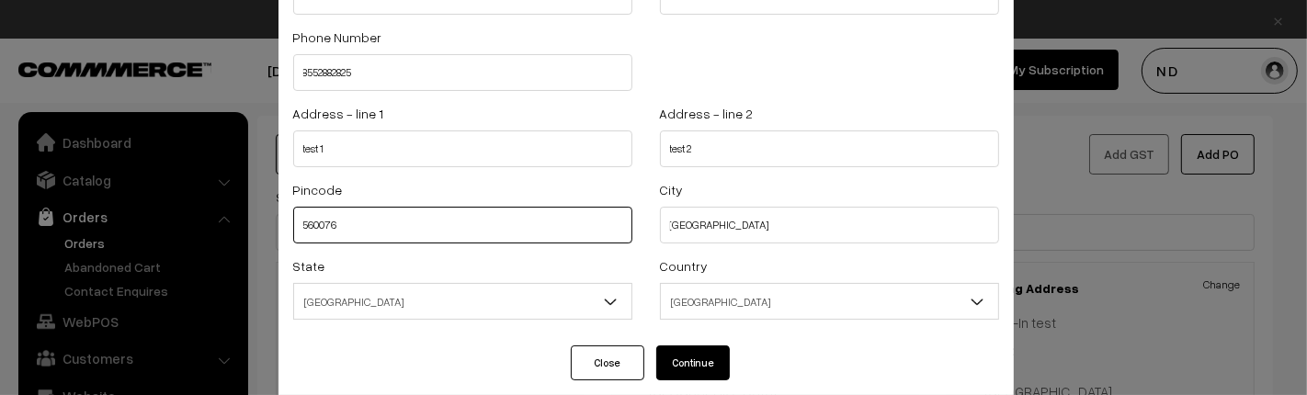
drag, startPoint x: 417, startPoint y: 219, endPoint x: 152, endPoint y: 227, distance: 265.7
click at [152, 227] on div "× Add New Address First Name Waikin Last Name Test Phone Number 8552882825 Addr…" at bounding box center [653, 197] width 1307 height 395
click at [405, 213] on input "560076" at bounding box center [462, 225] width 339 height 37
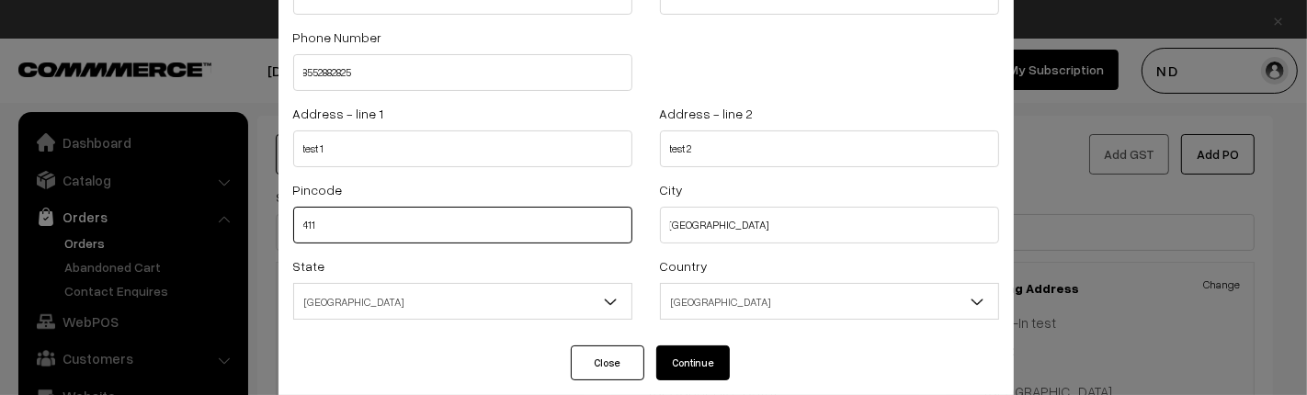
click at [408, 225] on input "411" at bounding box center [462, 225] width 339 height 37
type input "411013"
select select "Maharashtra"
type input "411013"
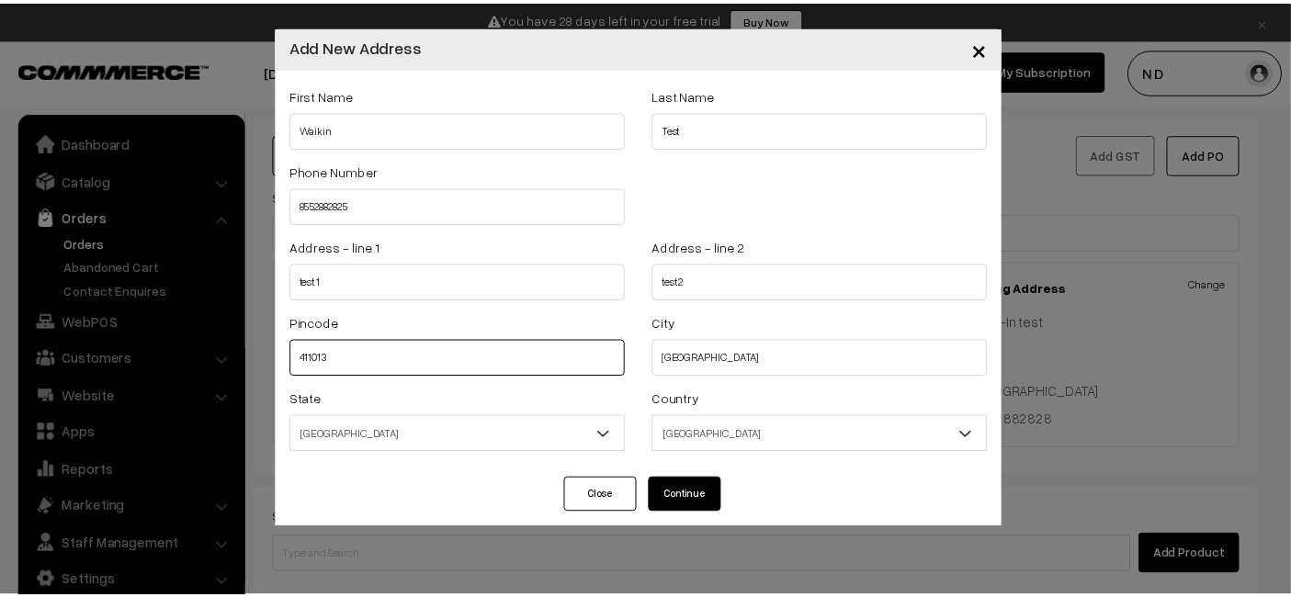
scroll to position [0, 0]
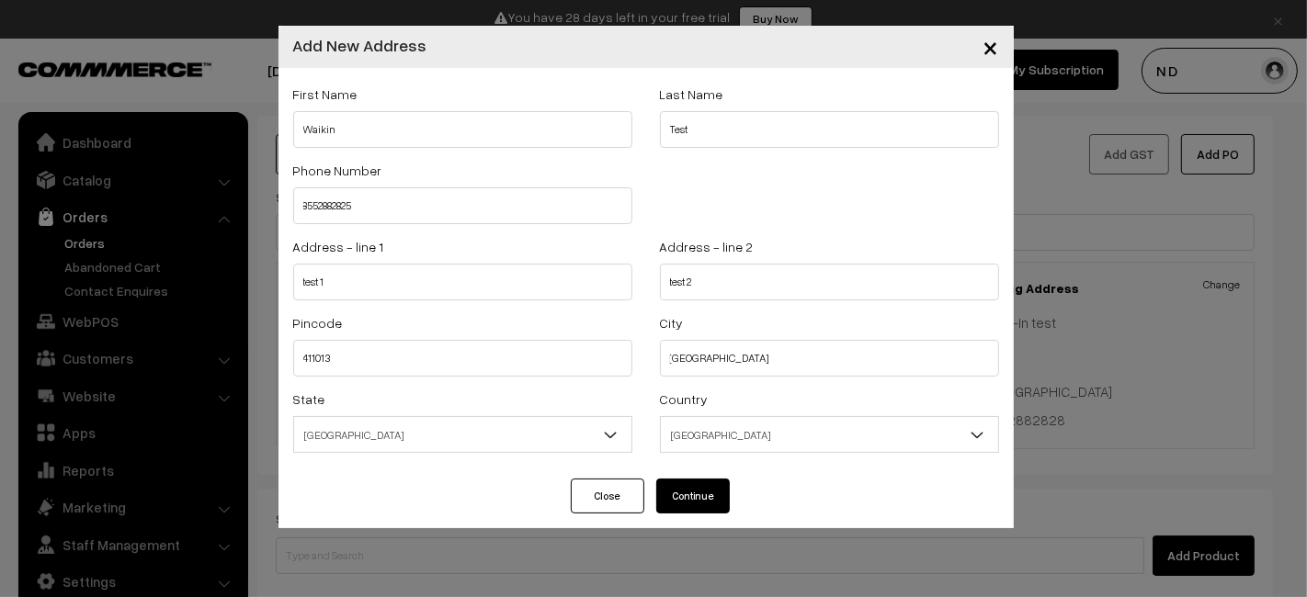
click at [447, 473] on div "First Name Waikin Last Name Test Phone Number 8552882825 Address - line 1 test …" at bounding box center [645, 273] width 735 height 411
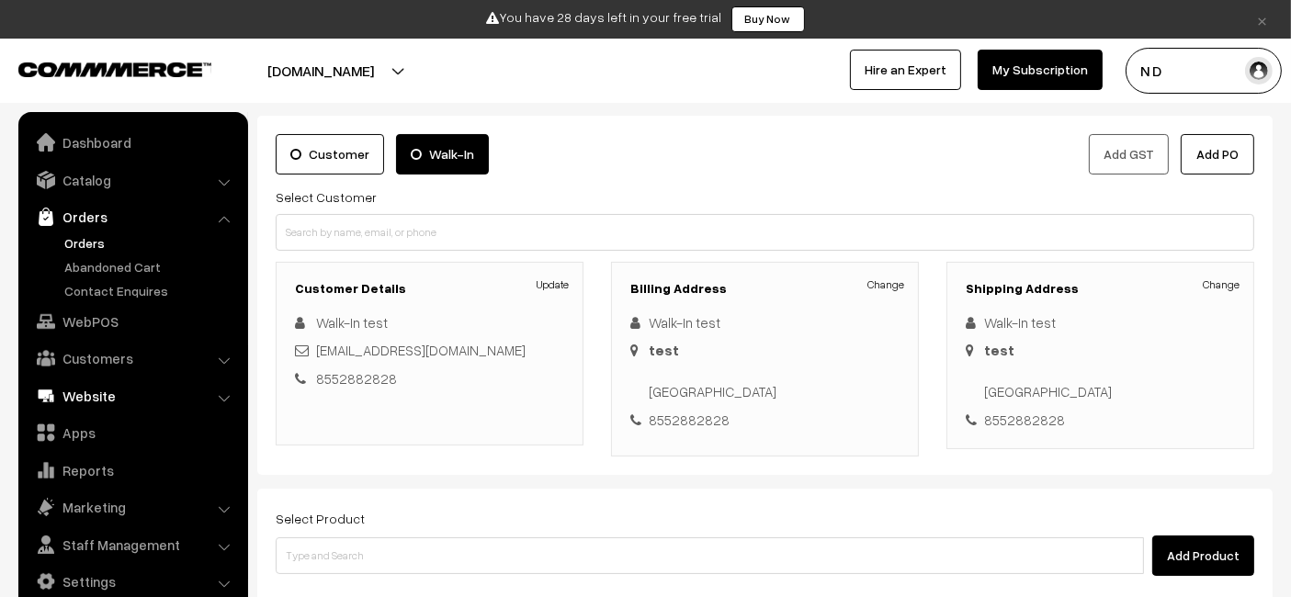
click at [114, 397] on link "Website" at bounding box center [132, 396] width 219 height 33
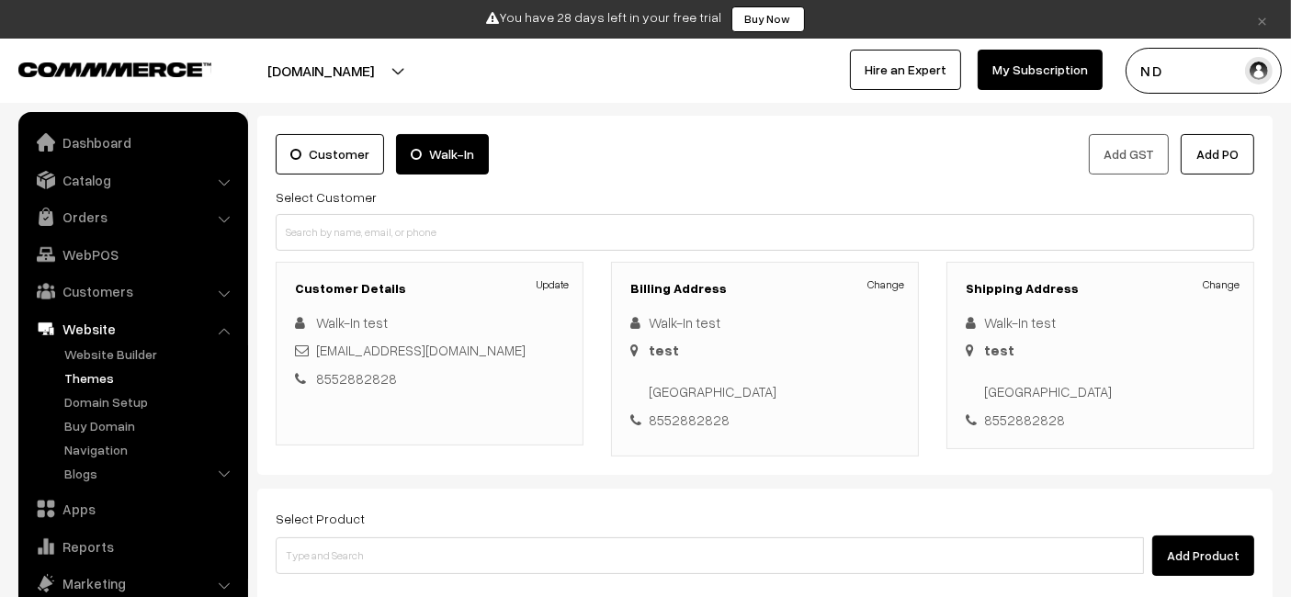
click at [101, 376] on link "Themes" at bounding box center [151, 378] width 182 height 19
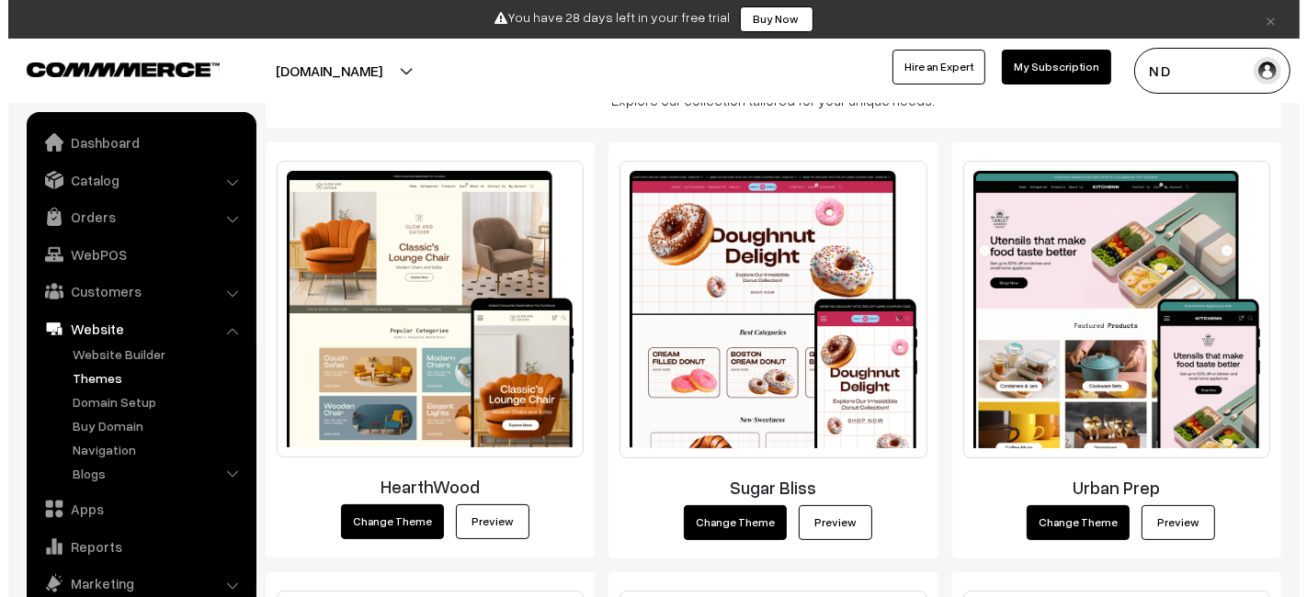
scroll to position [253, 0]
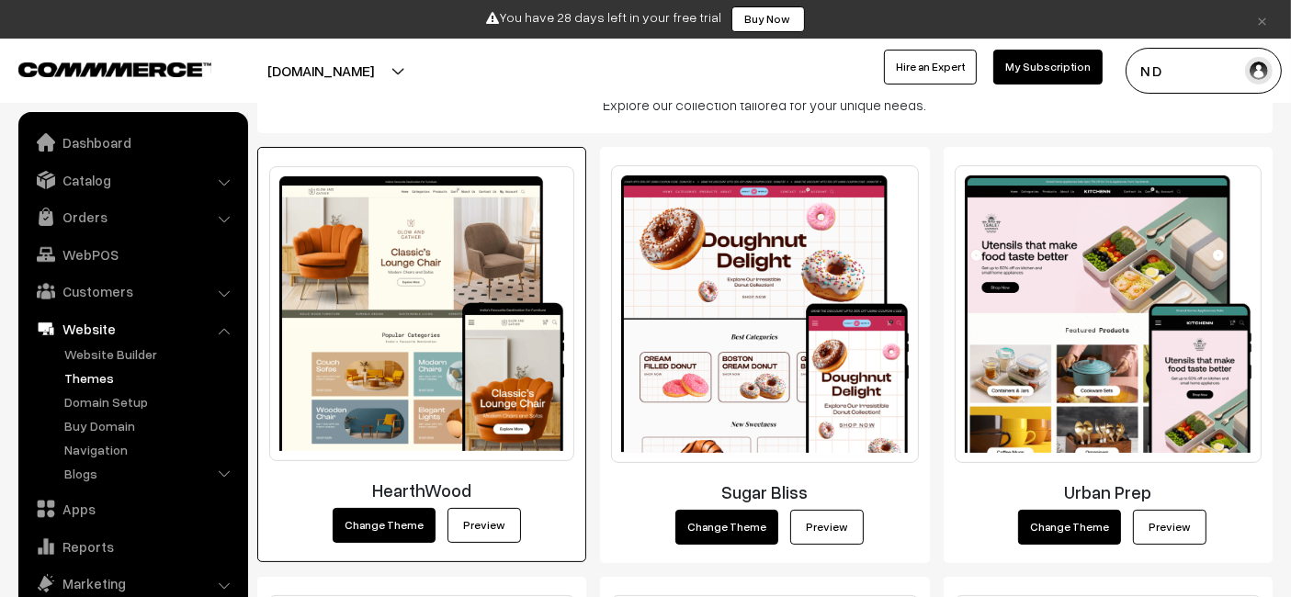
click at [387, 531] on button "Change Theme" at bounding box center [384, 525] width 103 height 35
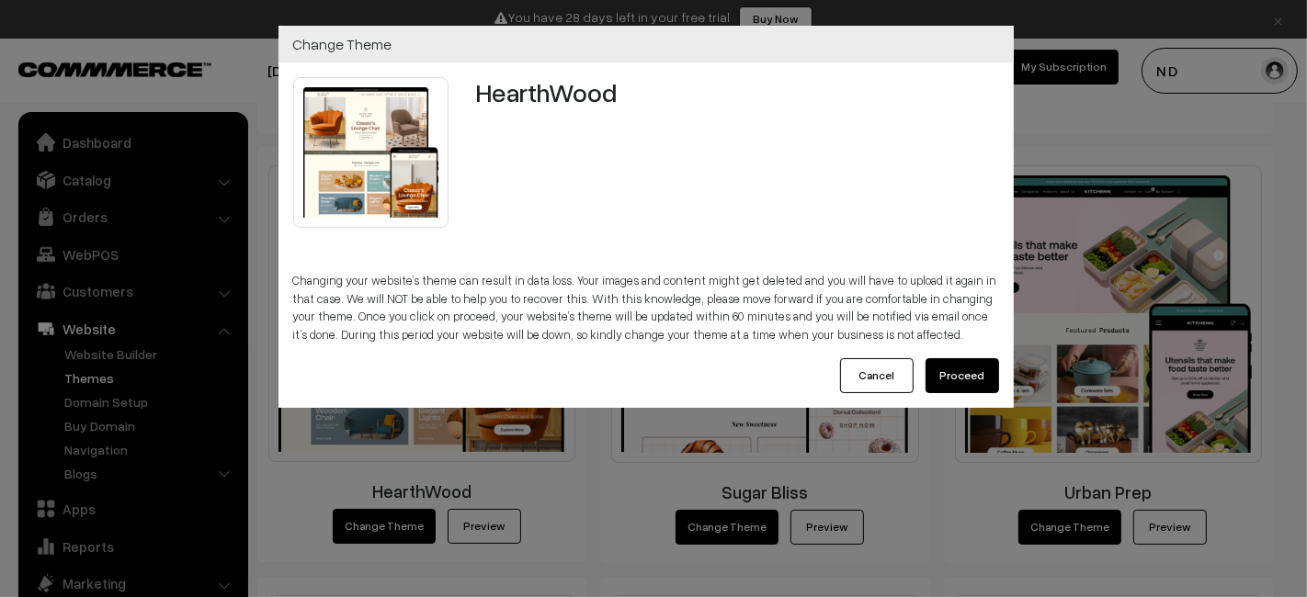
click at [986, 373] on button "Proceed" at bounding box center [962, 375] width 74 height 35
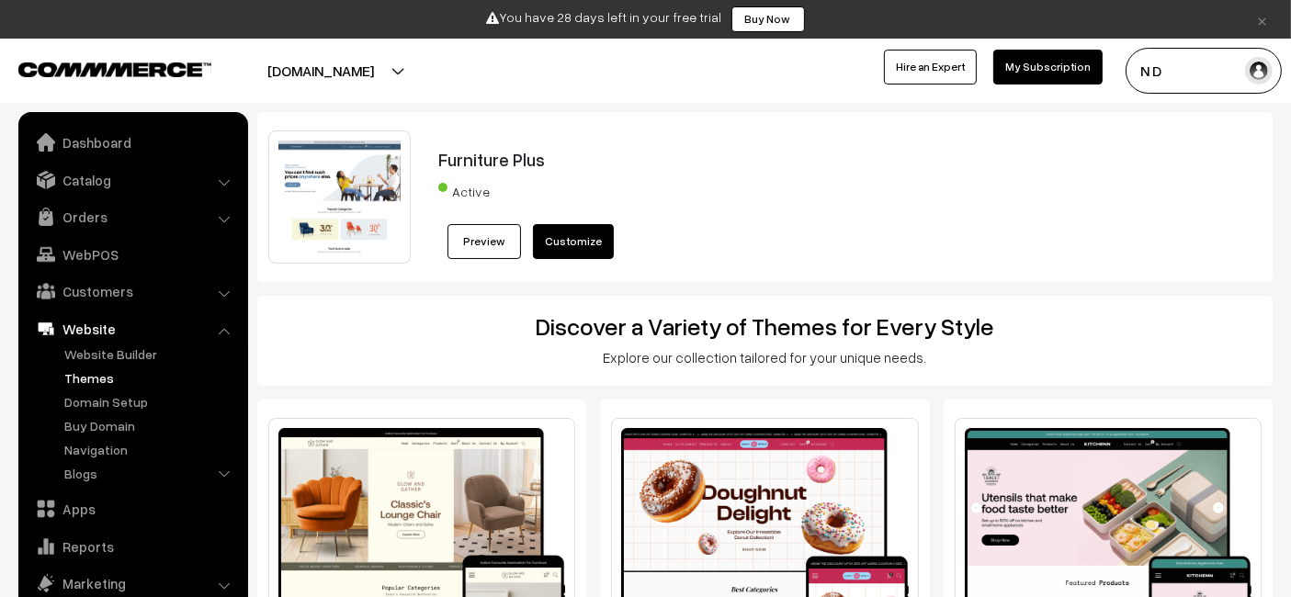
click at [354, 83] on button "[DOMAIN_NAME]" at bounding box center [320, 71] width 235 height 46
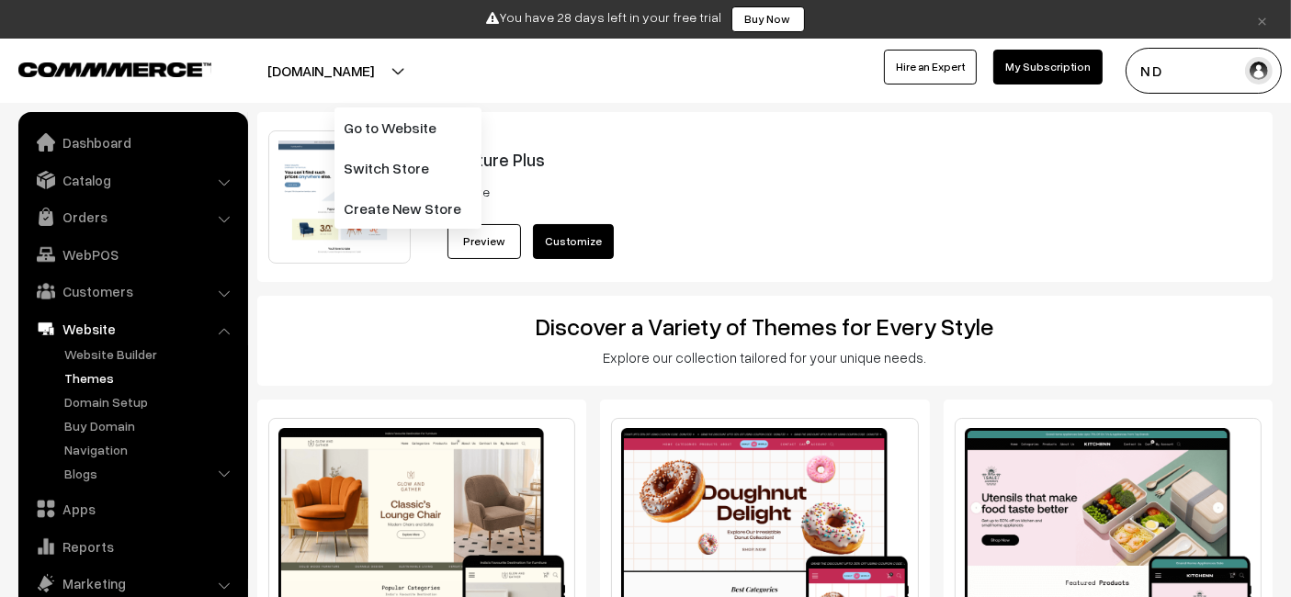
click at [354, 83] on button "[DOMAIN_NAME]" at bounding box center [320, 71] width 235 height 46
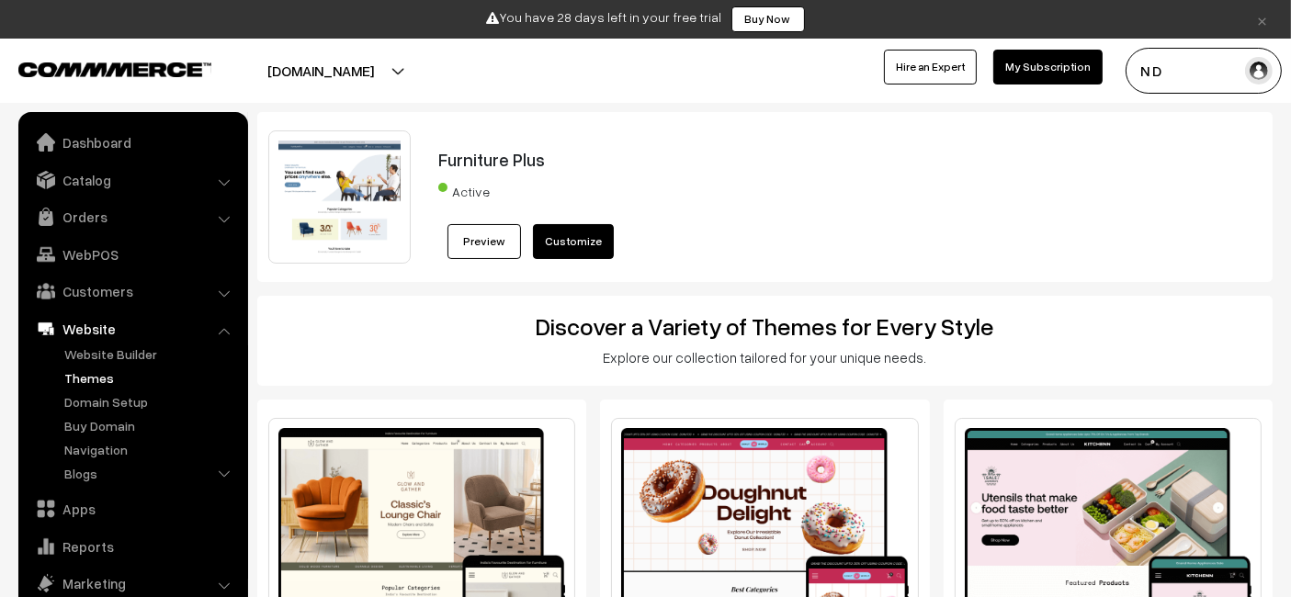
click at [354, 83] on button "[DOMAIN_NAME]" at bounding box center [320, 71] width 235 height 46
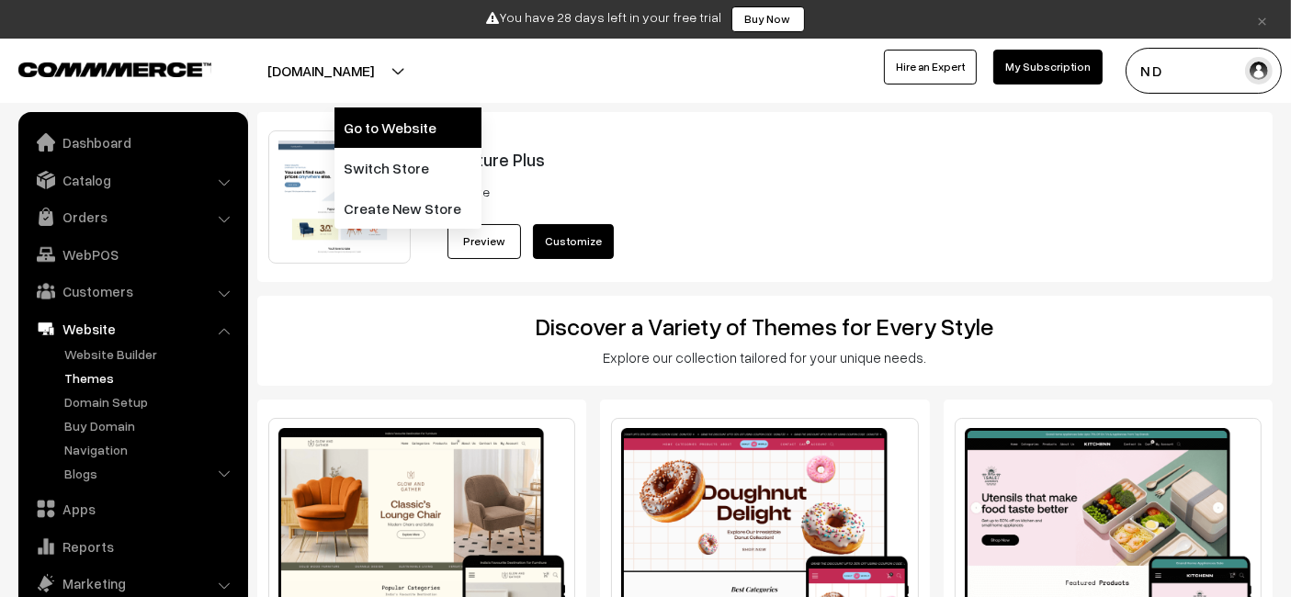
click at [375, 121] on link "Go to Website" at bounding box center [408, 128] width 147 height 40
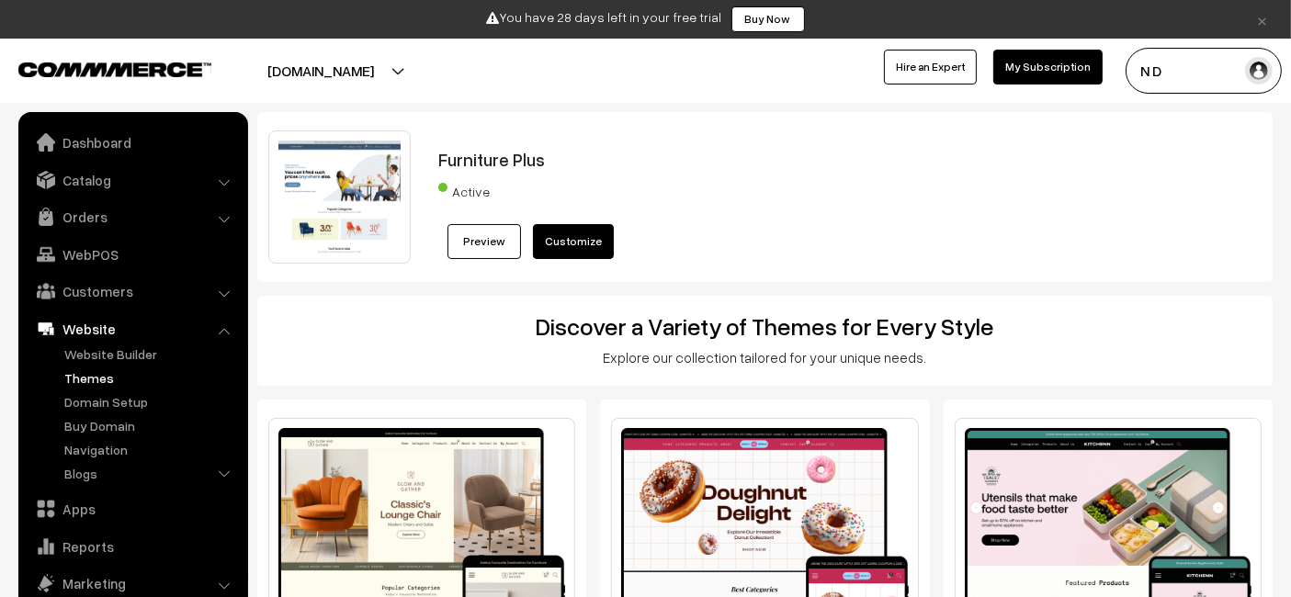
click at [283, 371] on div "Discover a Variety of Themes for Every Style Explore our collection tailored fo…" at bounding box center [764, 341] width 1017 height 64
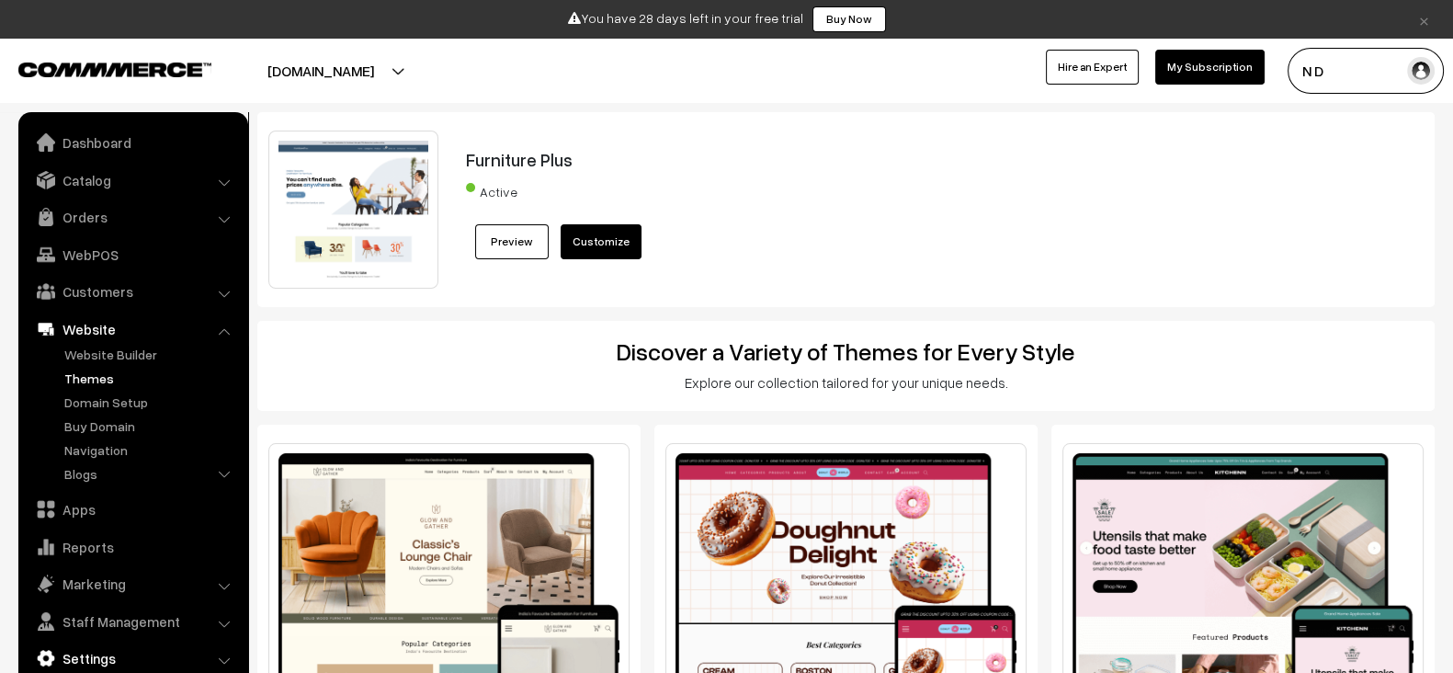
click at [147, 596] on link "Settings" at bounding box center [132, 657] width 219 height 33
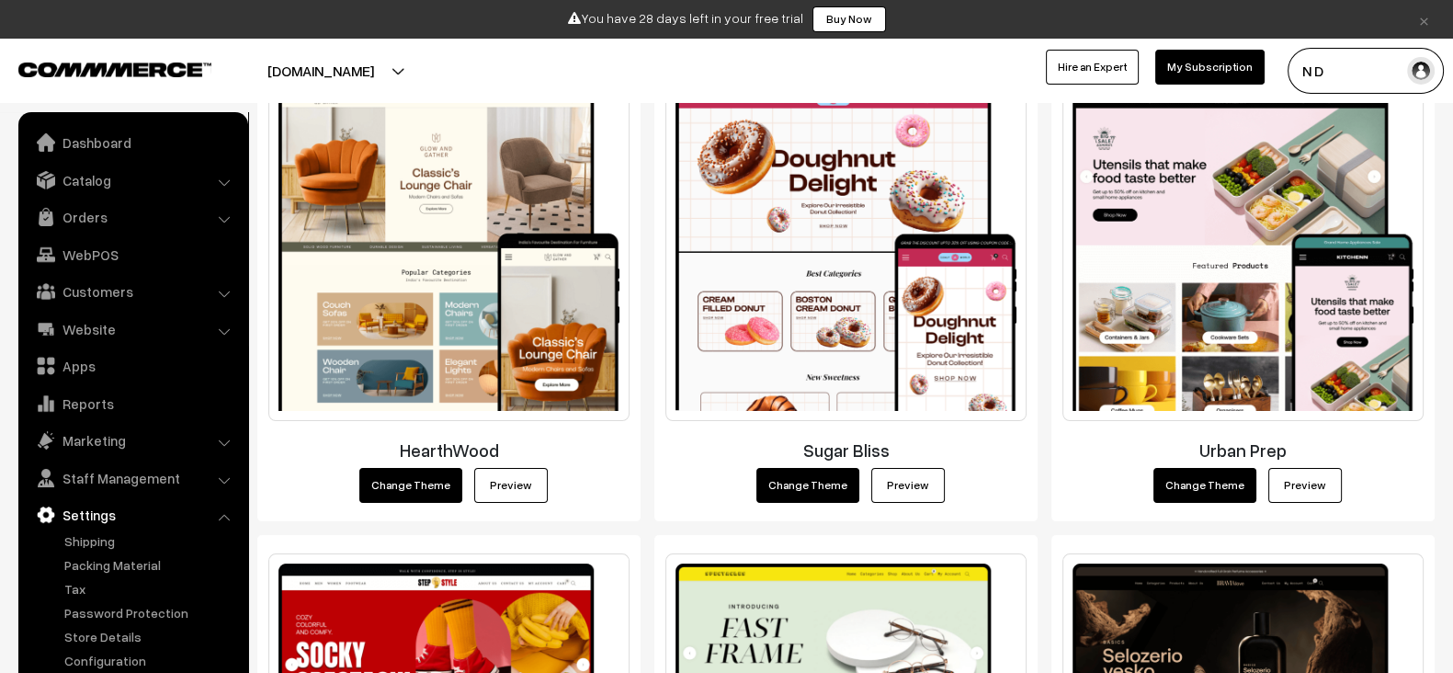
scroll to position [390, 0]
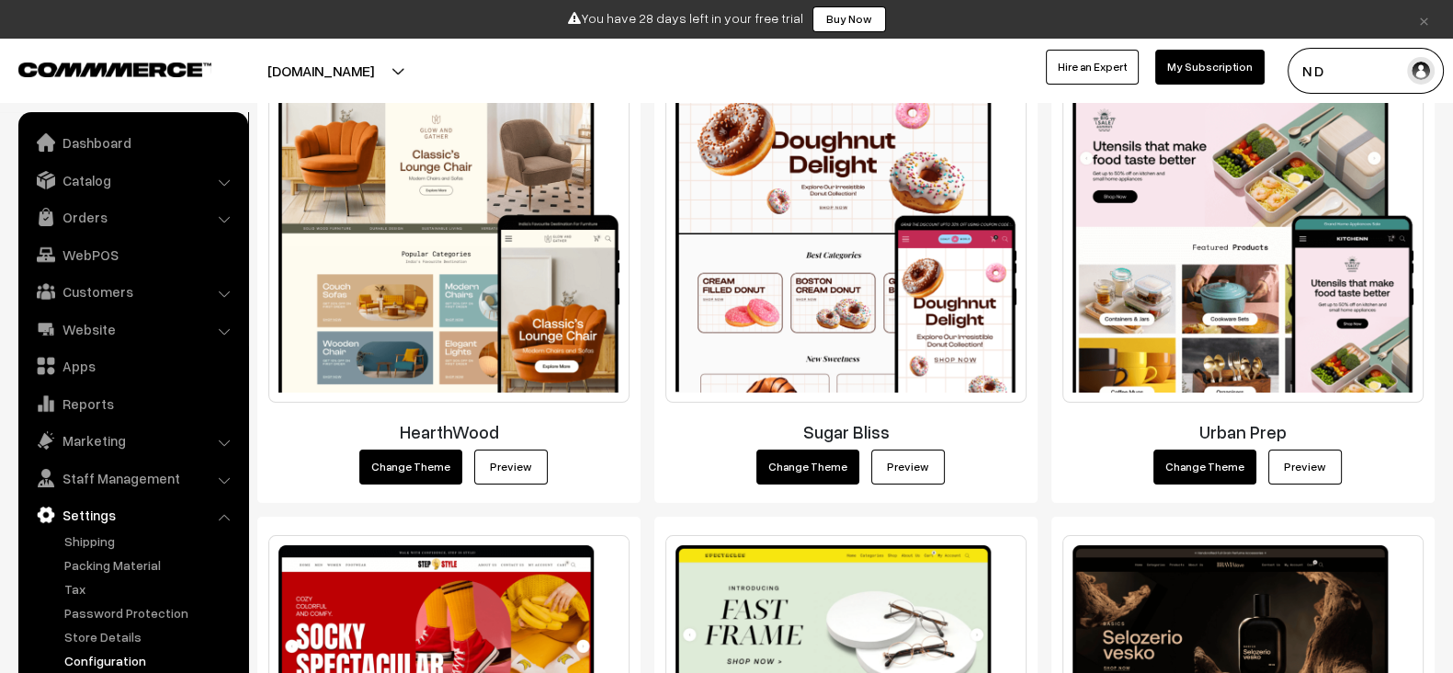
click at [134, 596] on link "Configuration" at bounding box center [151, 660] width 182 height 19
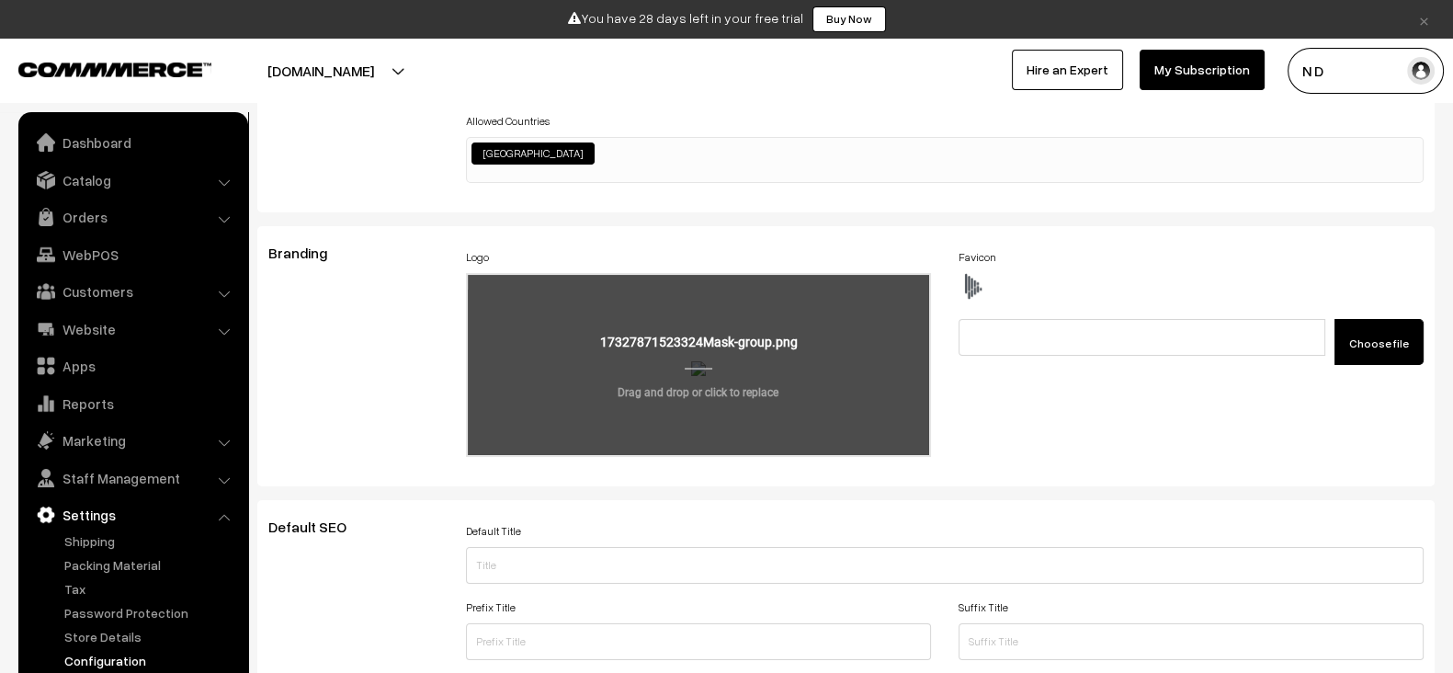
scroll to position [1390, 0]
click at [680, 380] on input "file" at bounding box center [698, 365] width 461 height 180
type input "C:\fakepath\Logo (1).png"
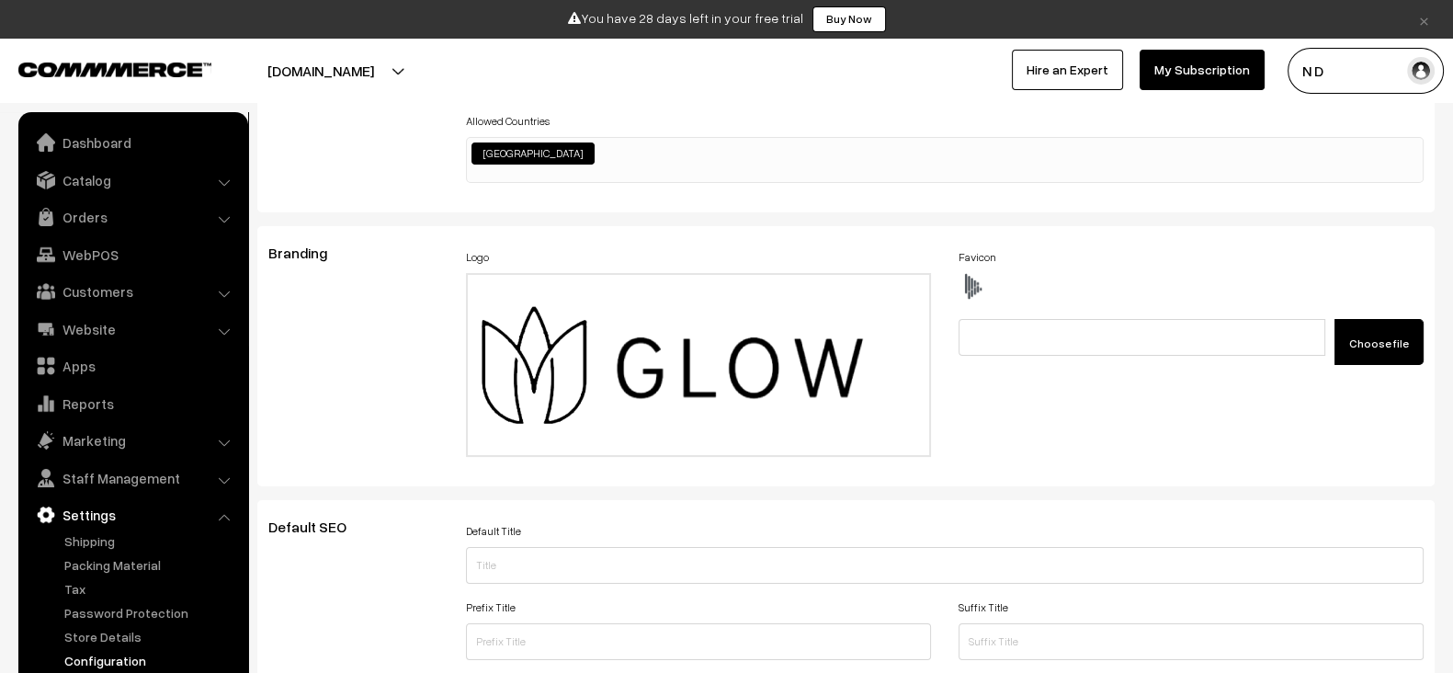
scroll to position [0, 0]
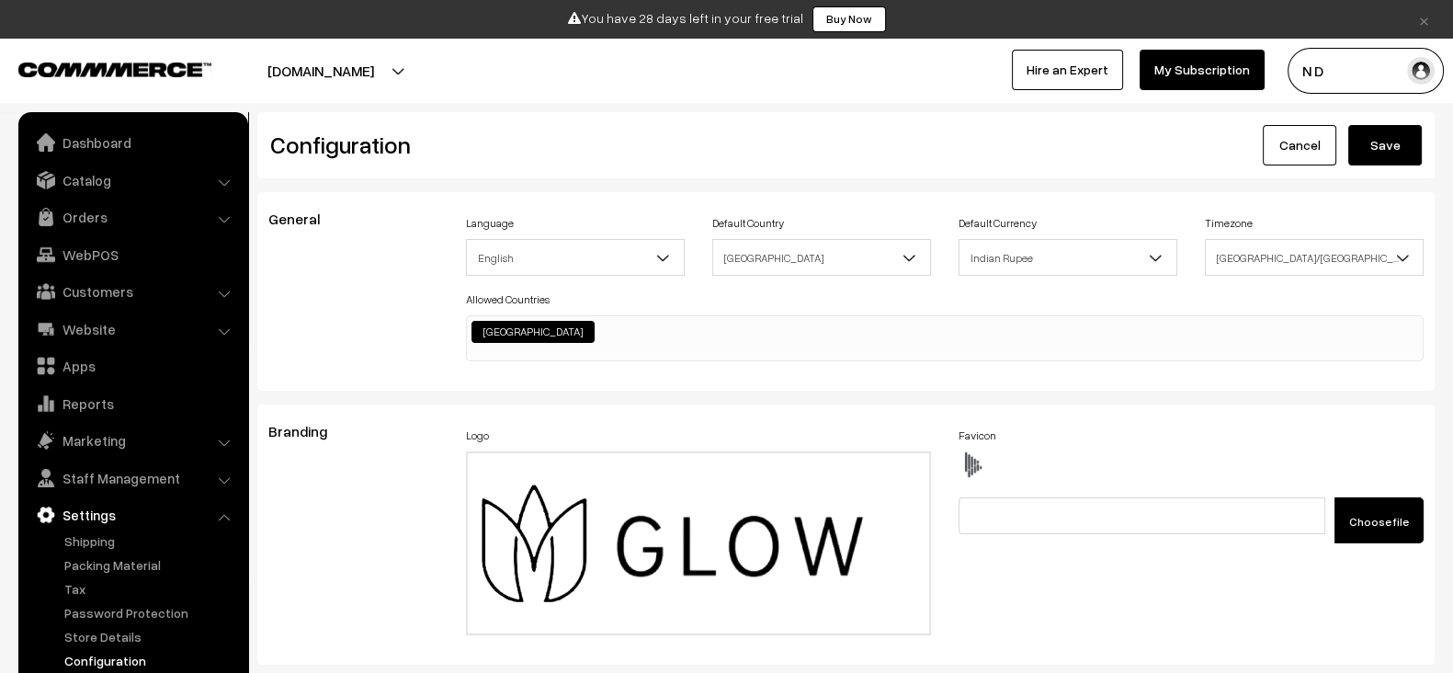
click at [1420, 144] on button "Save" at bounding box center [1385, 145] width 74 height 40
click at [128, 315] on link "Website" at bounding box center [132, 328] width 219 height 33
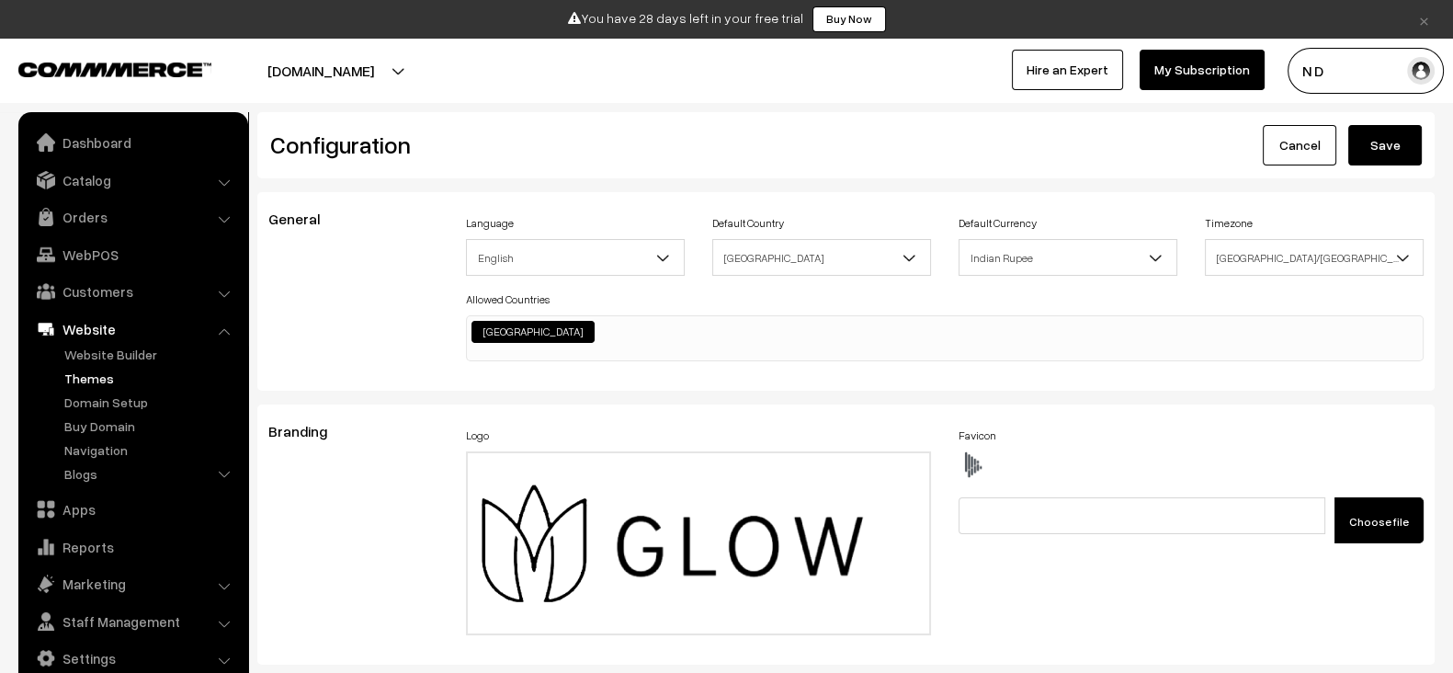
click at [126, 383] on link "Themes" at bounding box center [151, 378] width 182 height 19
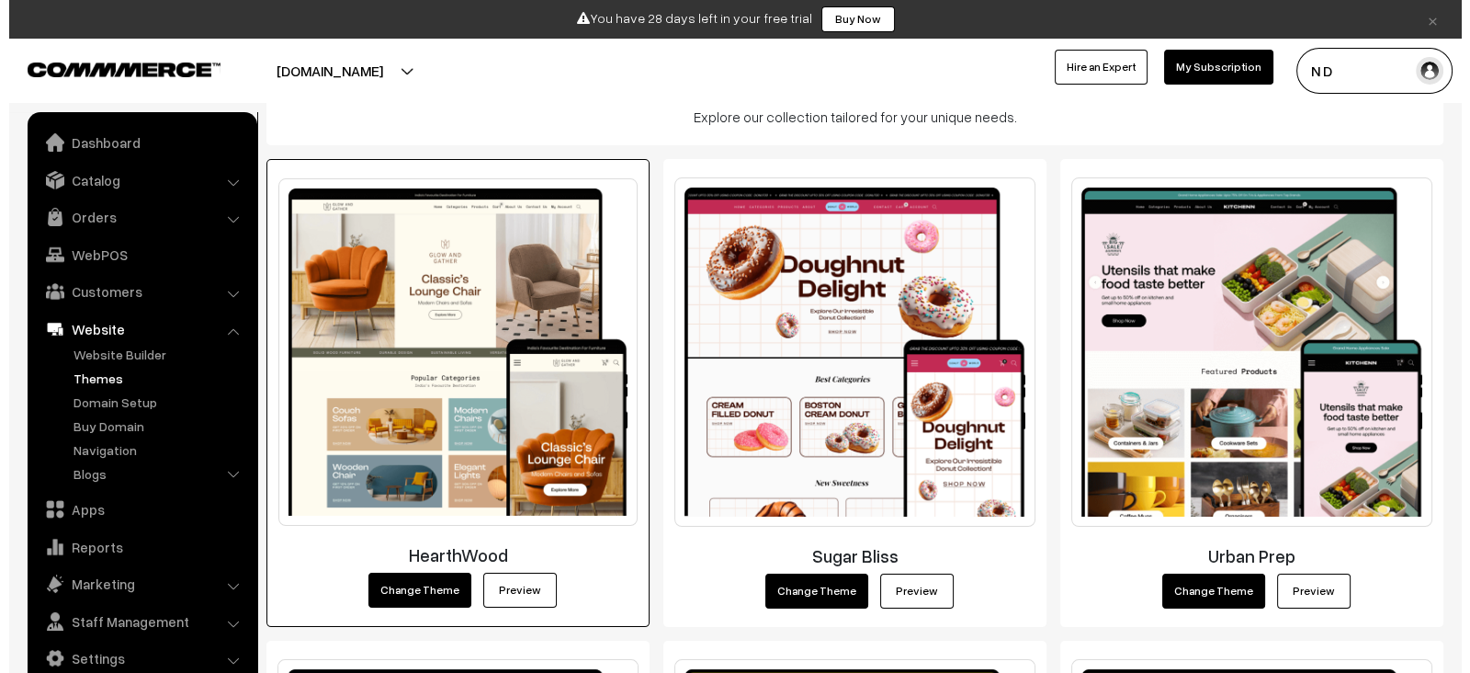
scroll to position [264, 0]
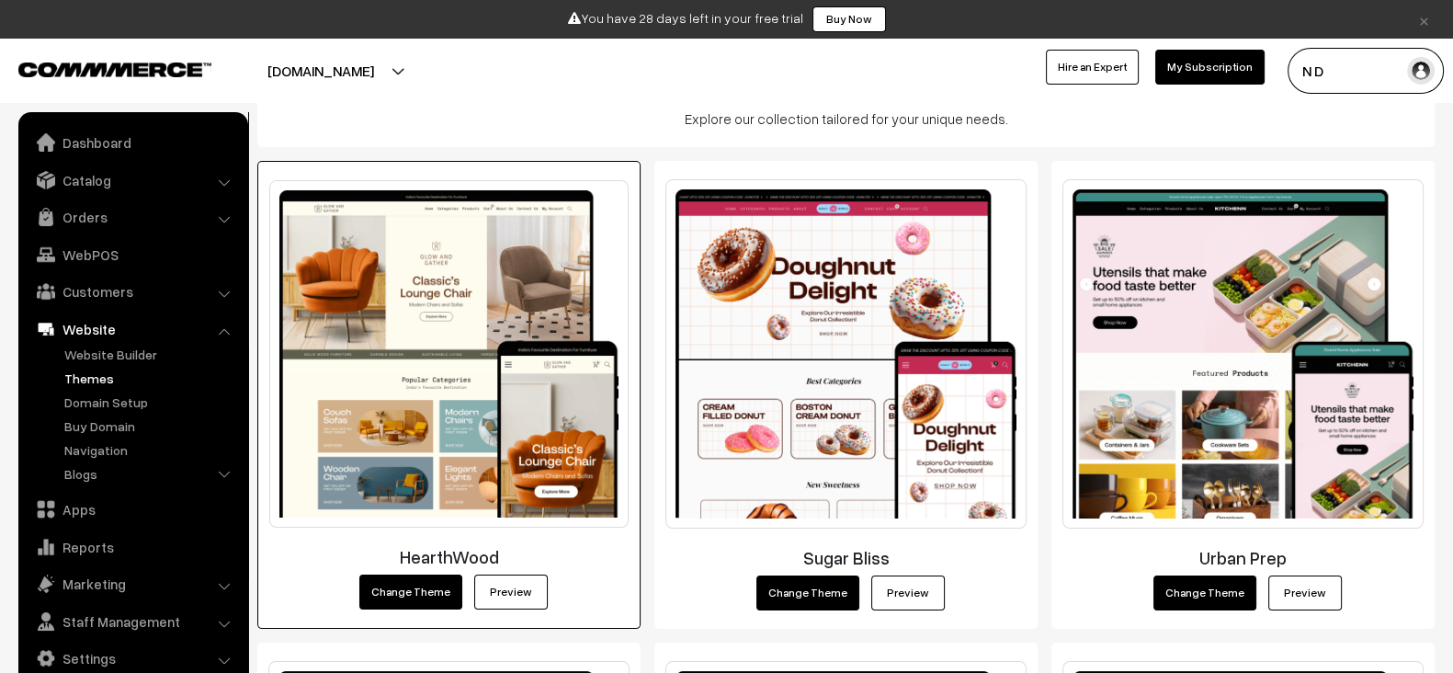
click at [404, 595] on button "Change Theme" at bounding box center [410, 591] width 103 height 35
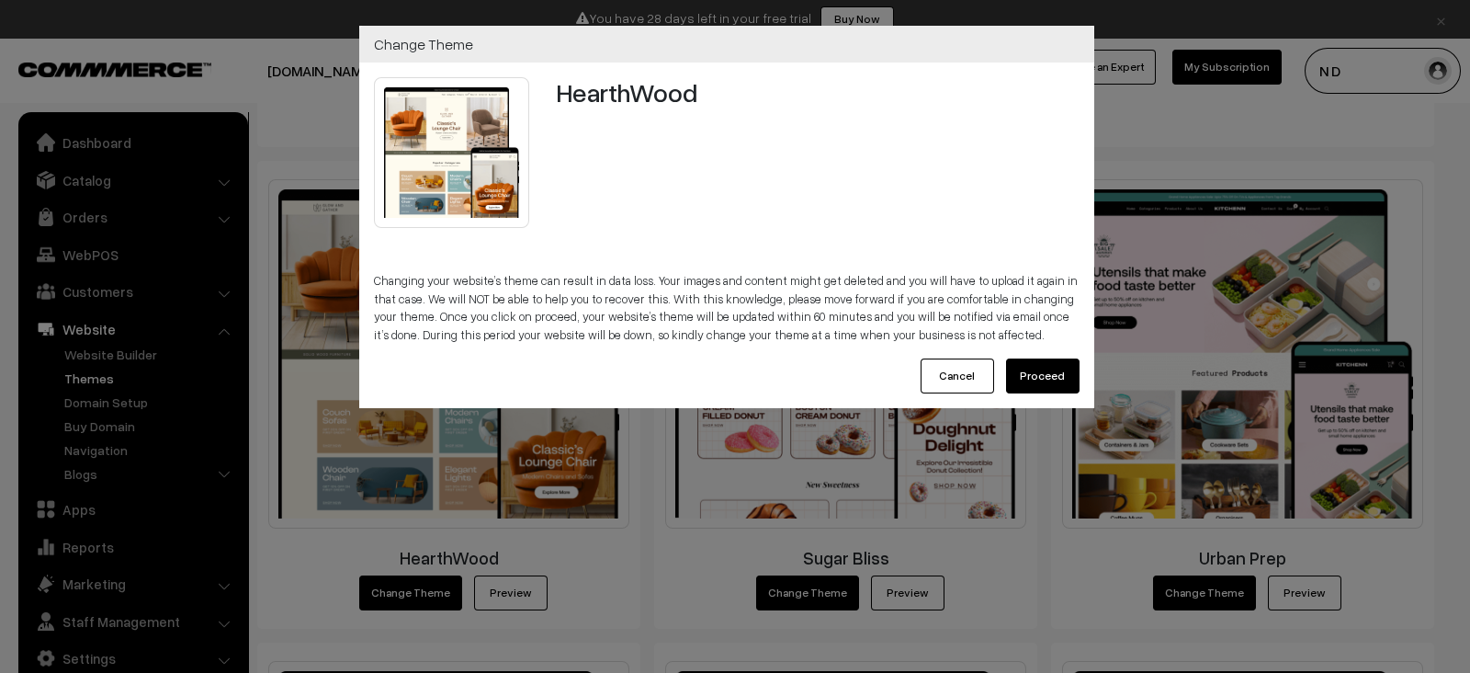
click at [1048, 369] on button "Proceed" at bounding box center [1043, 375] width 74 height 35
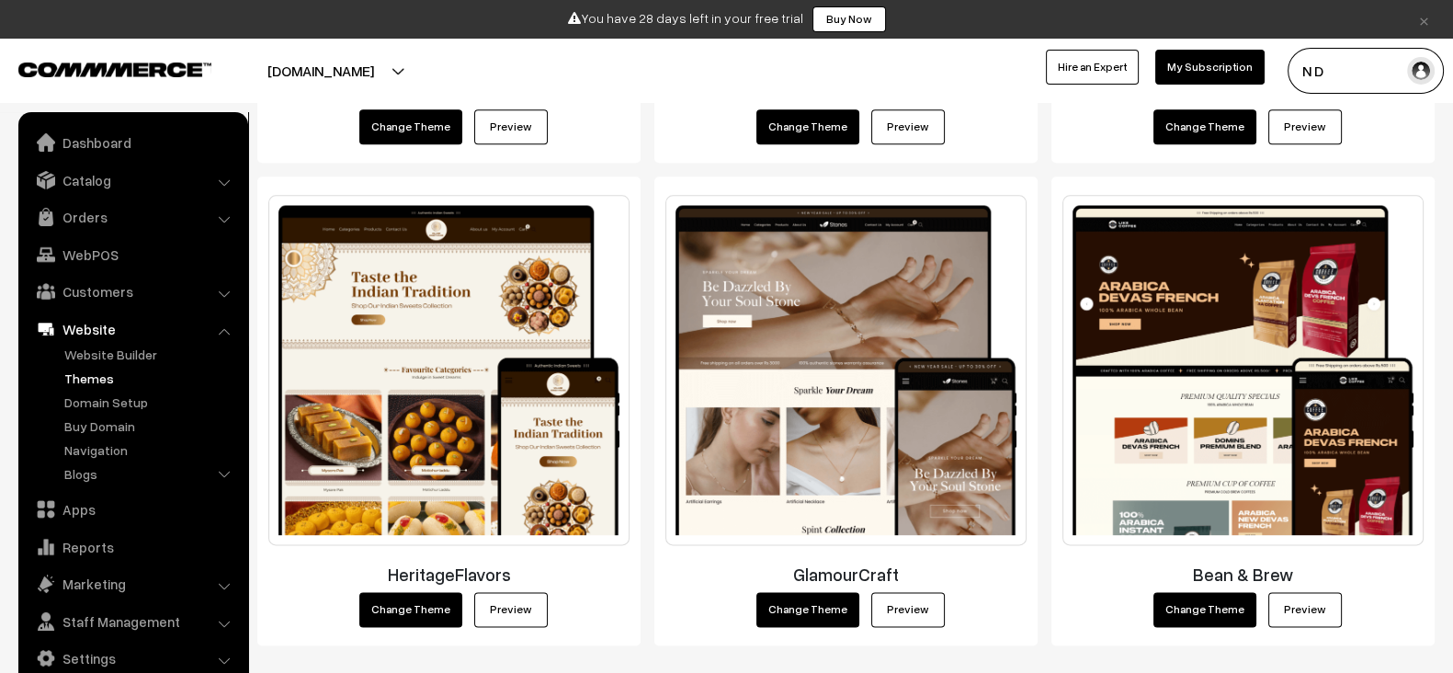
scroll to position [2830, 0]
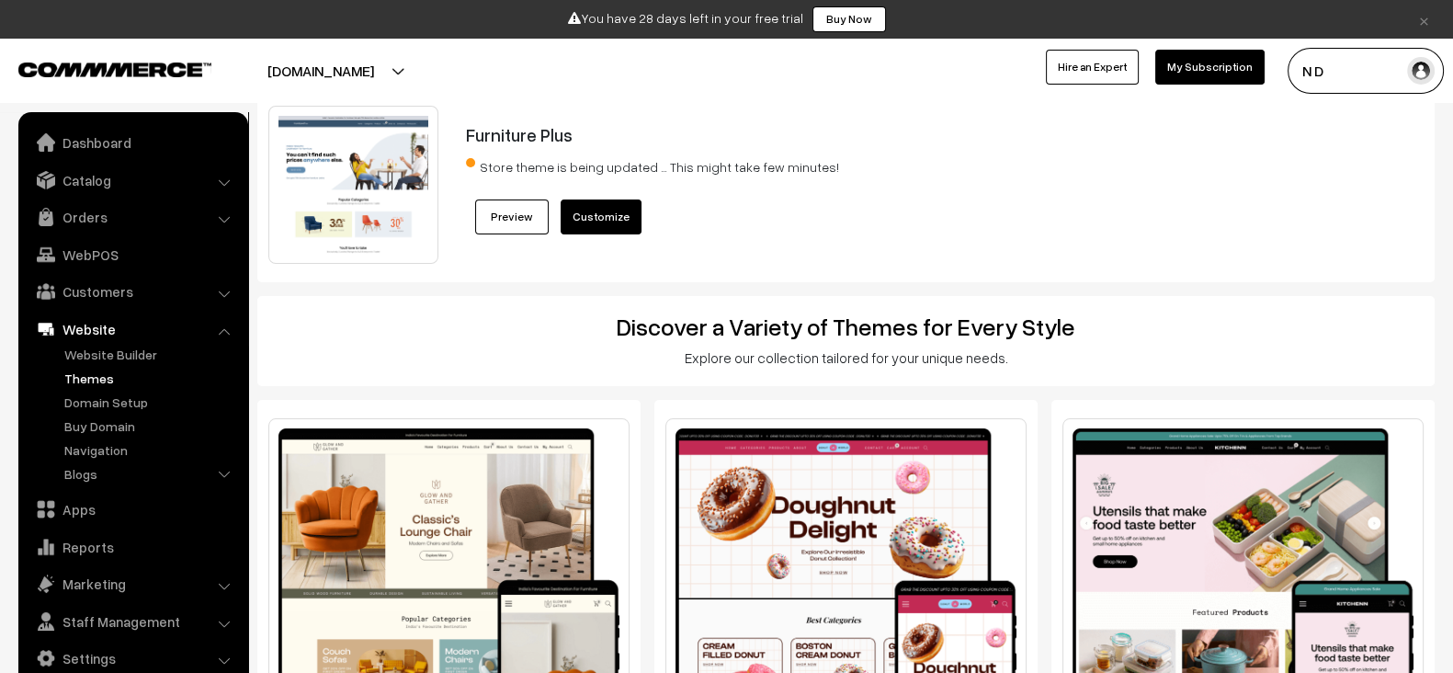
scroll to position [20, 0]
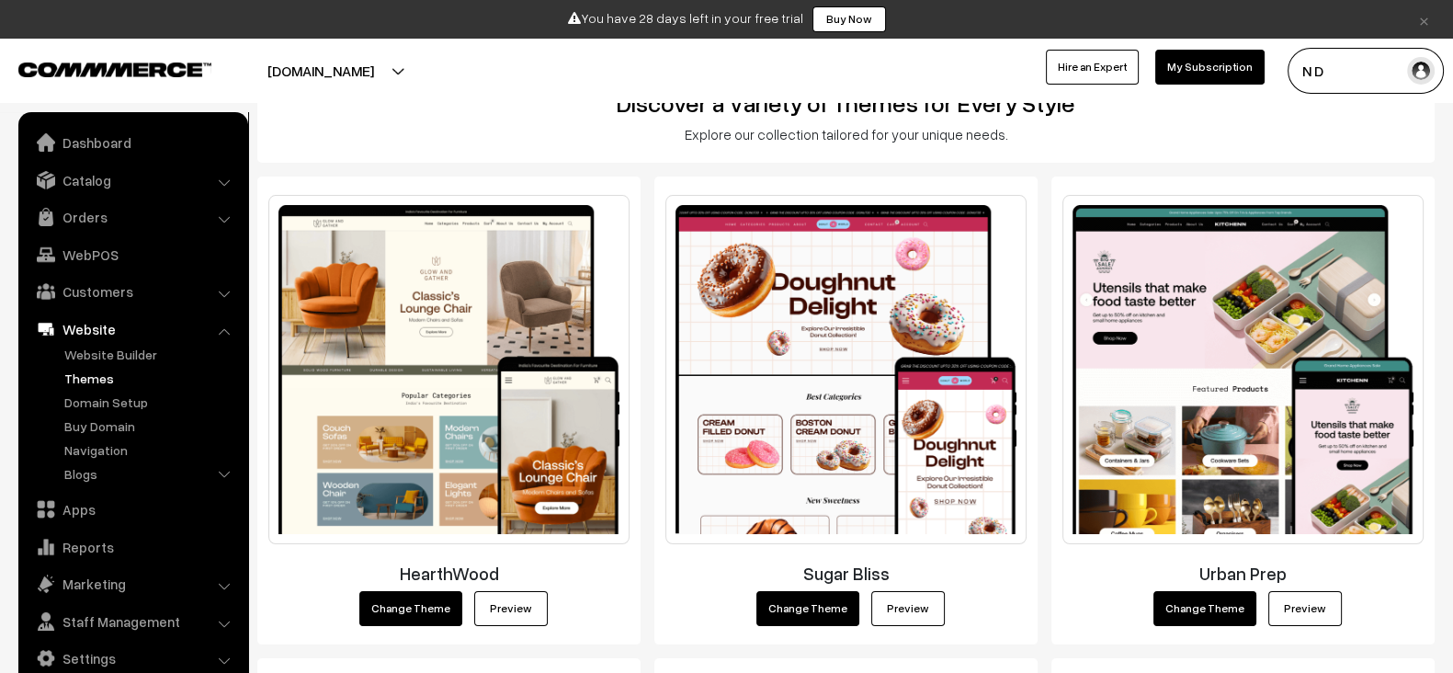
scroll to position [245, 0]
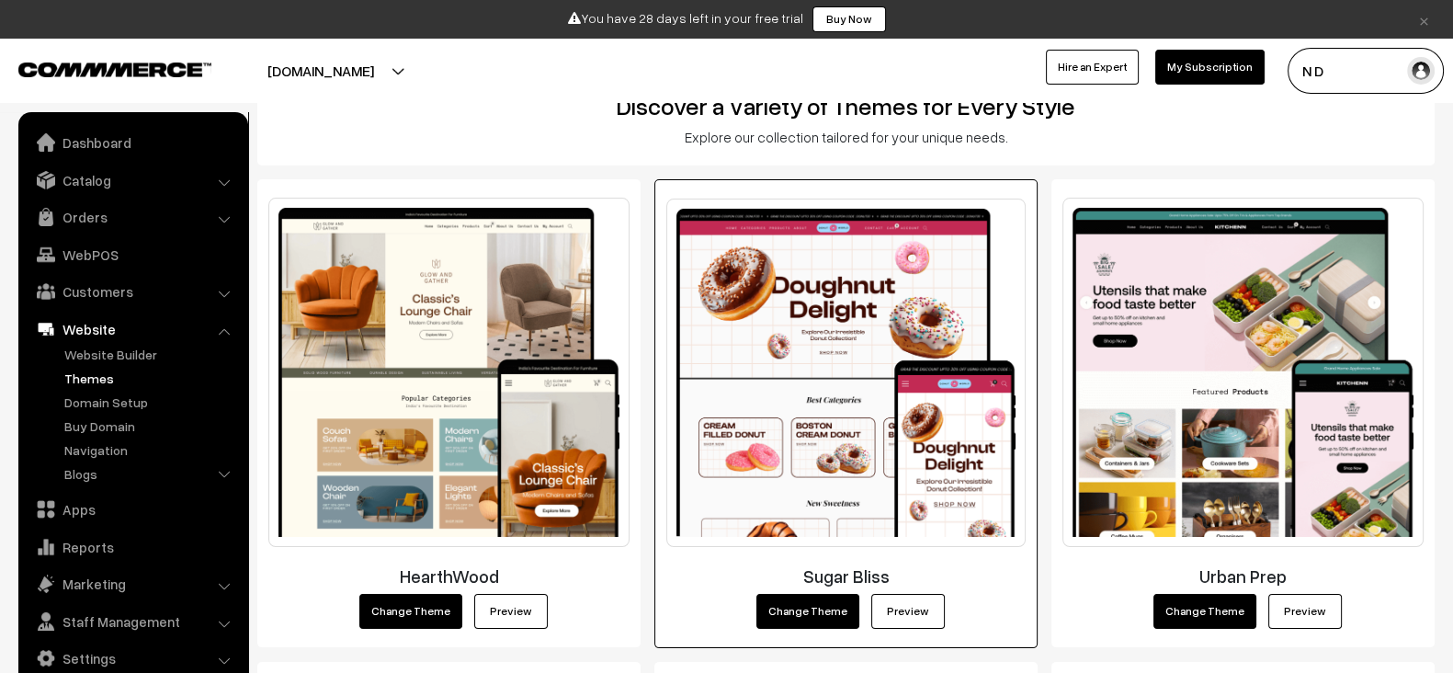
click at [791, 607] on button "Change Theme" at bounding box center [807, 611] width 103 height 35
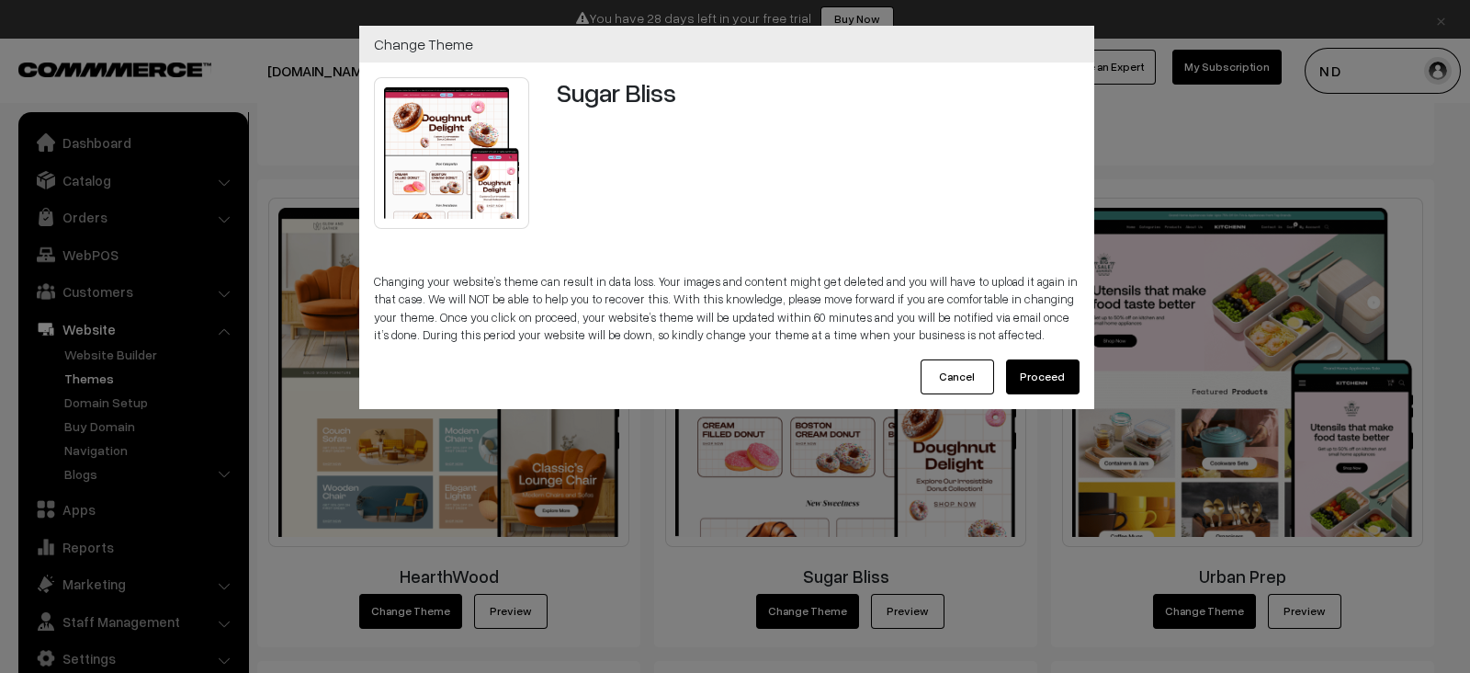
click at [956, 369] on button "Cancel" at bounding box center [958, 376] width 74 height 35
